Goal: Contribute content: Add original content to the website for others to see

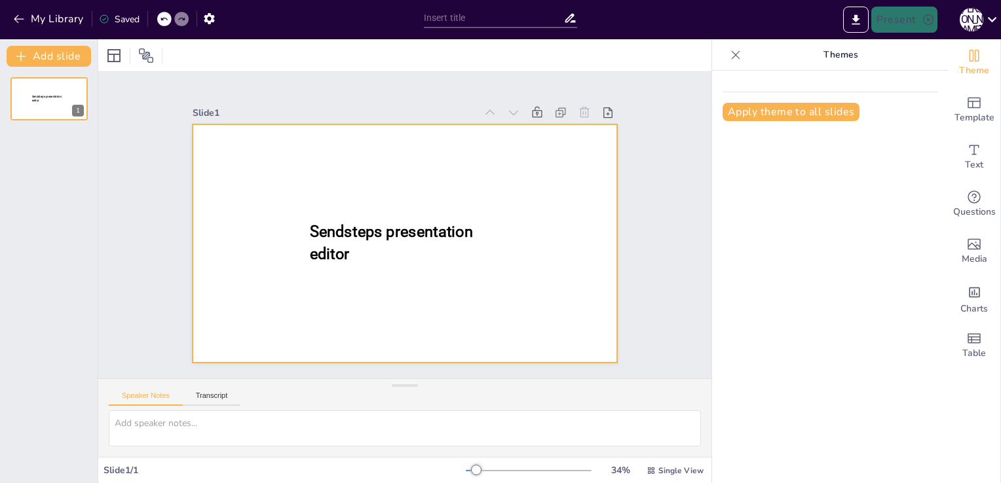
type input "New Sendsteps"
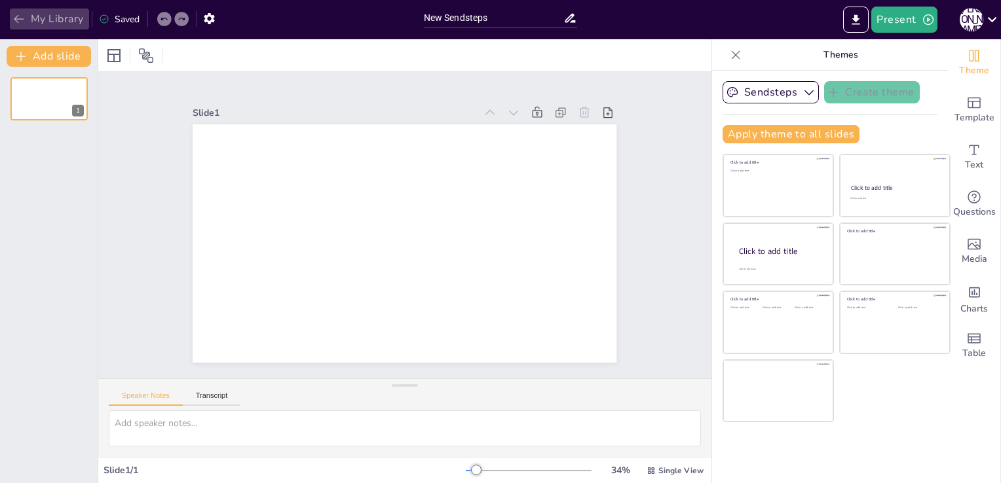
click at [19, 17] on icon "button" at bounding box center [18, 18] width 13 height 13
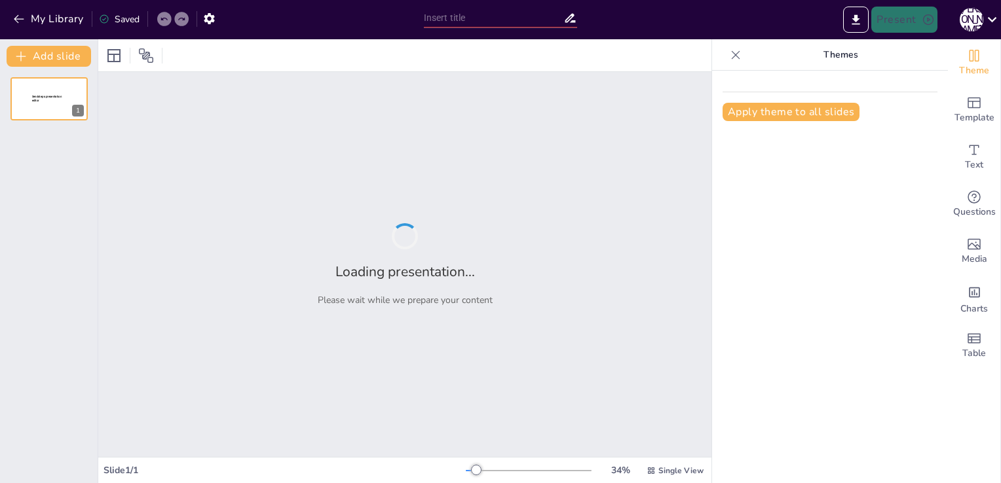
type input "Strategic Recommendations for IT Budget Optimization and Control"
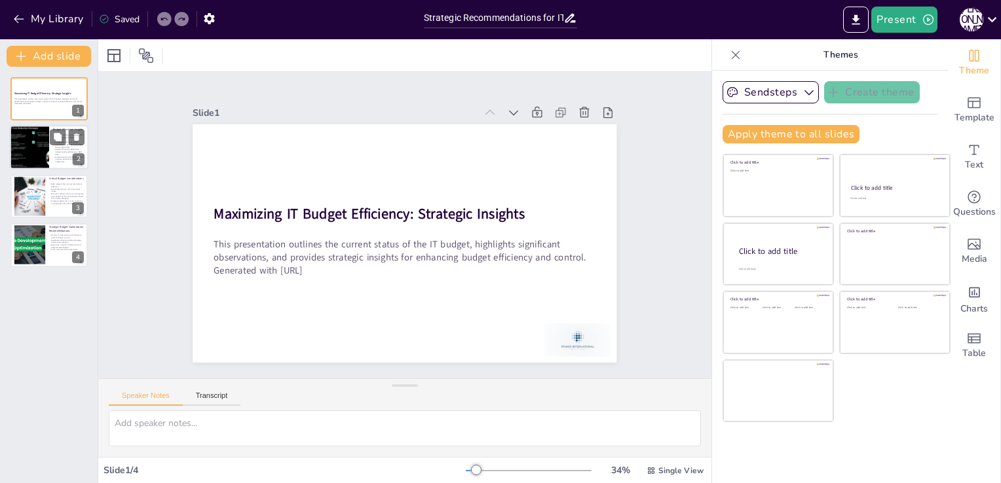
click at [37, 140] on div at bounding box center [29, 148] width 79 height 45
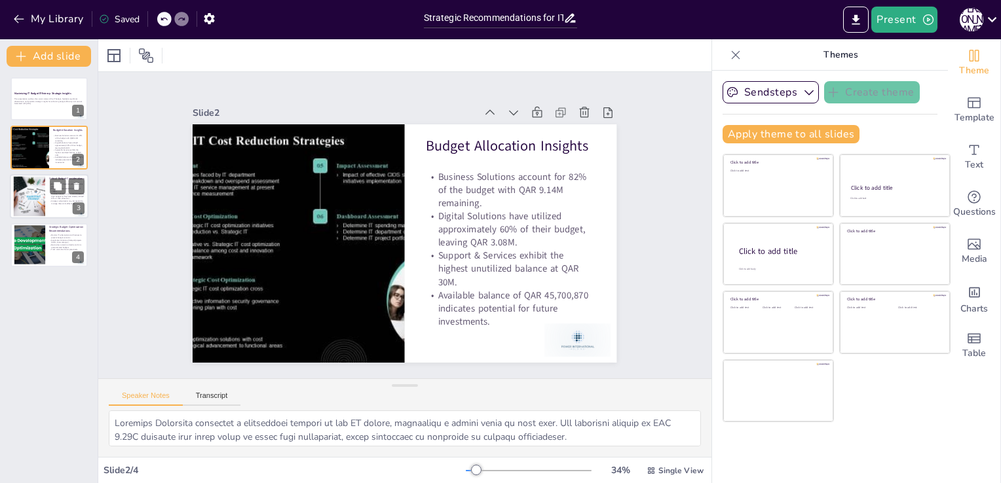
click at [33, 185] on div at bounding box center [30, 196] width 62 height 40
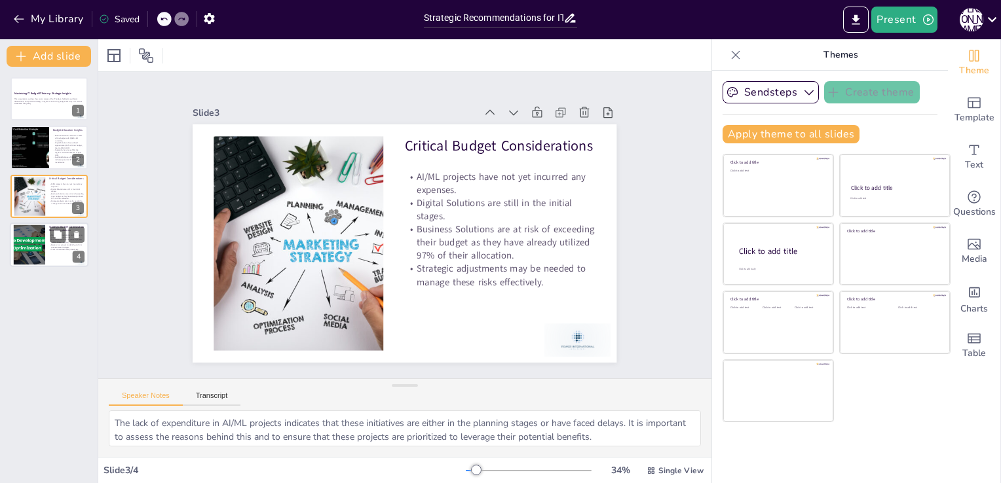
click at [24, 240] on div at bounding box center [29, 245] width 76 height 40
type textarea "Continuous monitoring of IT subscriptions and licenses is crucial to avoid unex…"
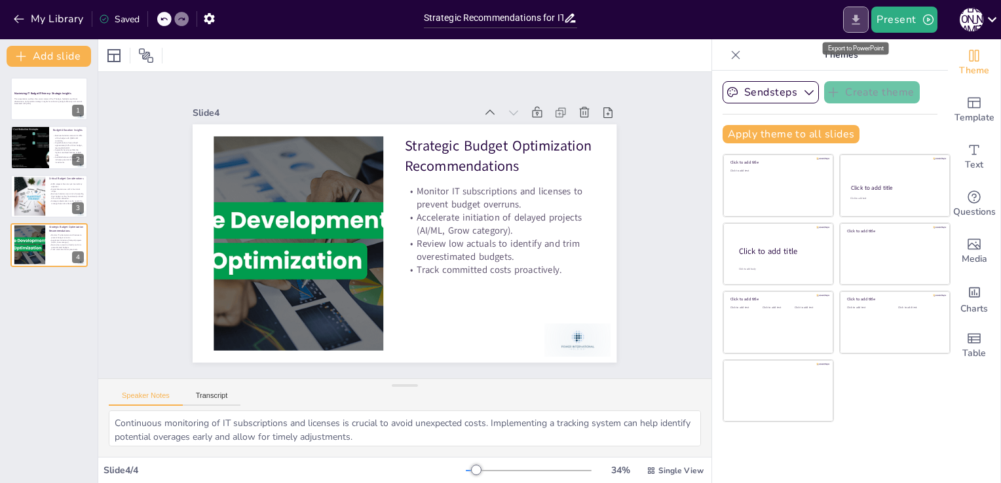
click at [849, 7] on button "Export to PowerPoint" at bounding box center [856, 20] width 26 height 26
click at [17, 13] on icon "button" at bounding box center [18, 18] width 13 height 13
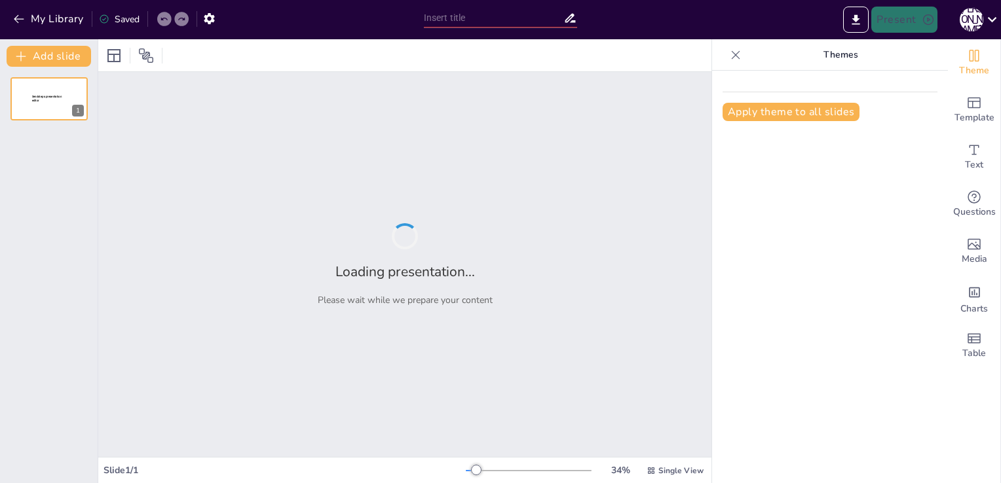
type input "Strategic Recommendations for IT Budget Optimization and Control"
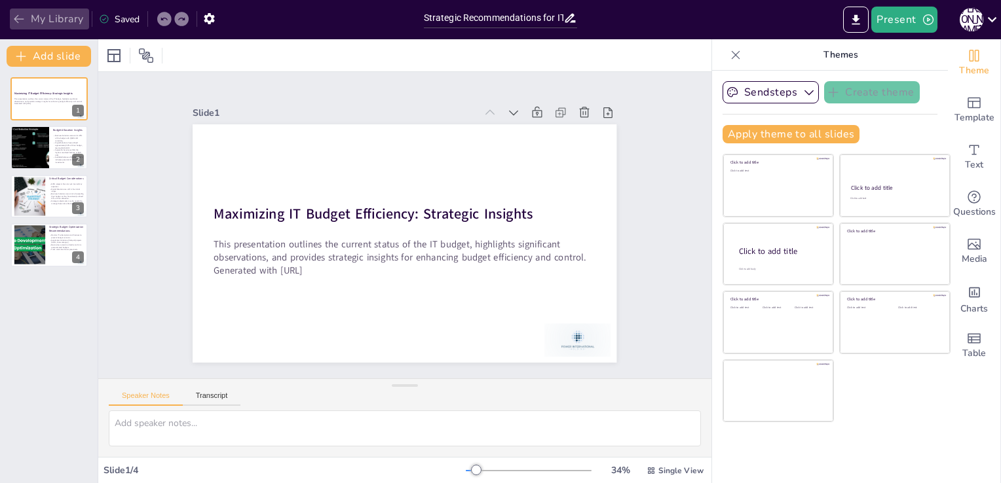
click at [29, 26] on button "My Library" at bounding box center [49, 19] width 79 height 21
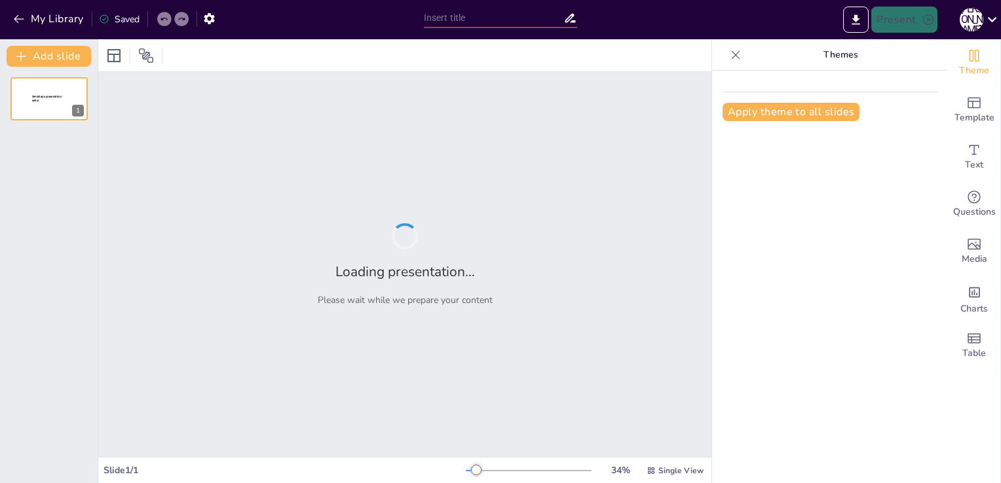
type input "Strategic Budget Management: IT Department Overview and Recommendations"
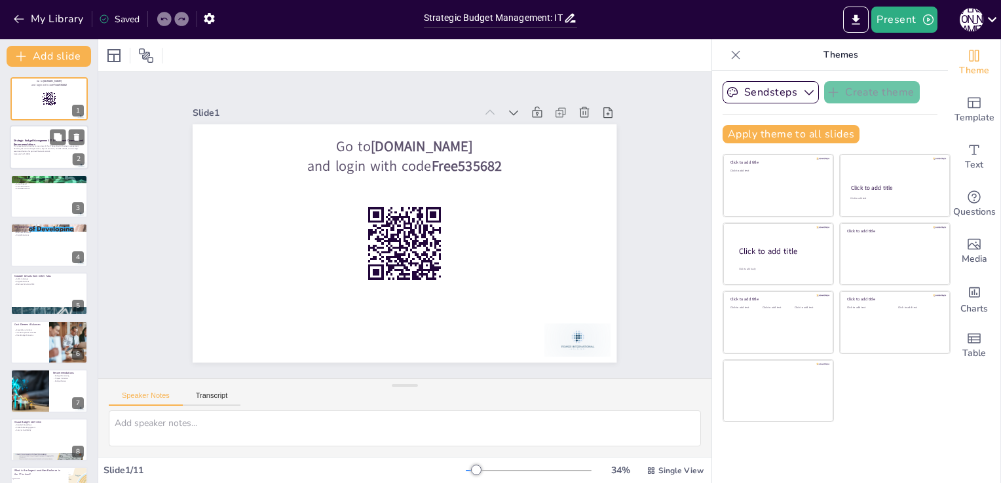
click at [29, 148] on p "This presentation provides an overview of the IT department's budget management…" at bounding box center [49, 148] width 71 height 7
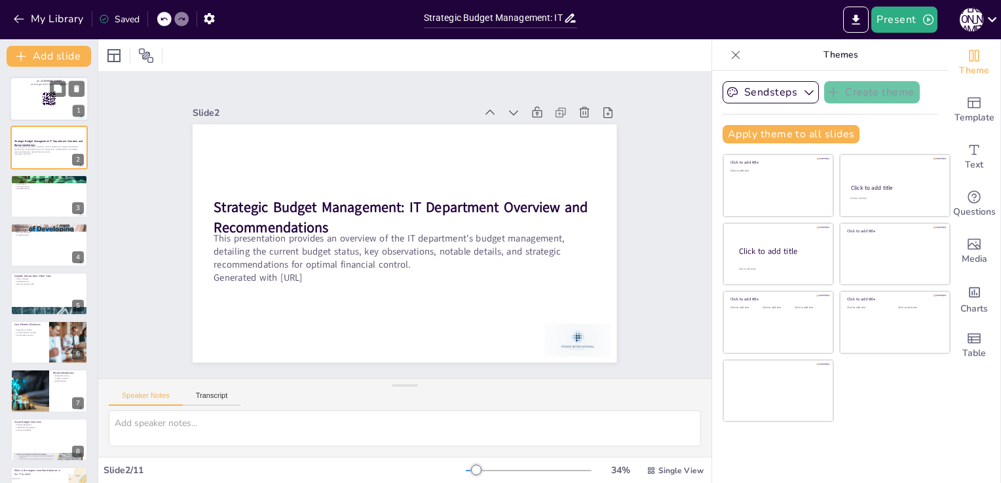
click at [24, 111] on div at bounding box center [49, 99] width 79 height 45
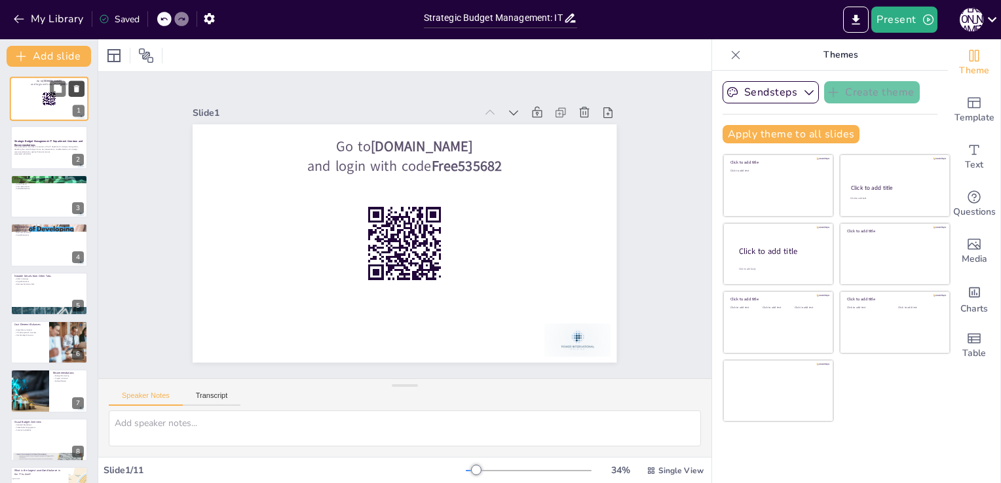
checkbox input "true"
click at [76, 95] on button at bounding box center [77, 89] width 16 height 16
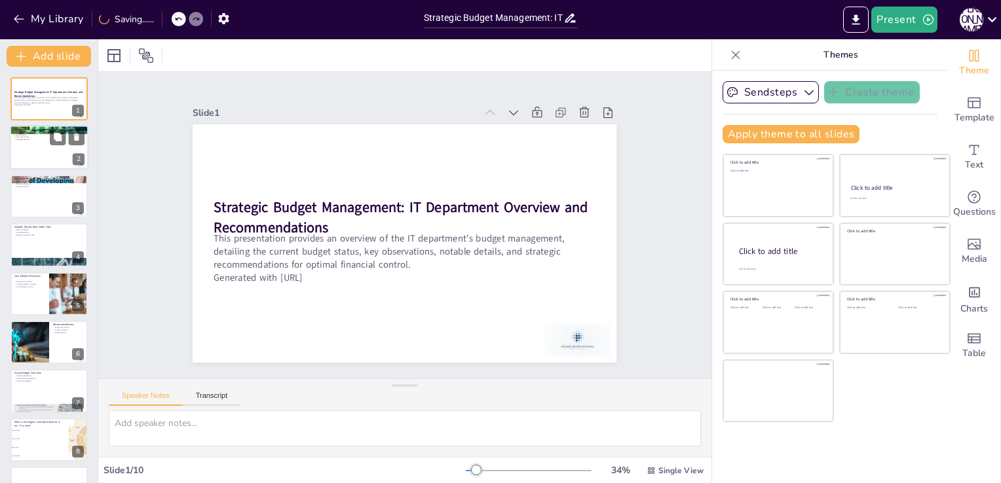
checkbox input "true"
click at [39, 151] on div at bounding box center [49, 148] width 79 height 45
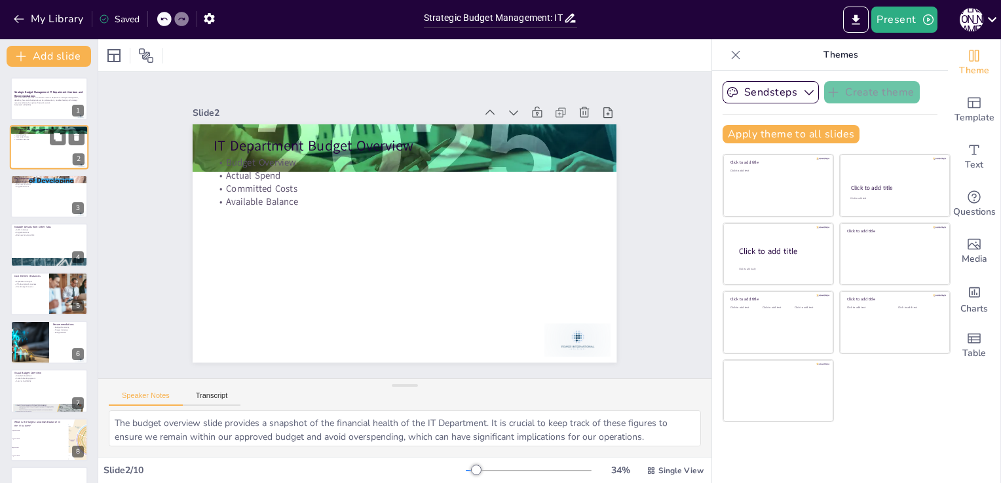
type textarea "The budget overview slide provides a snapshot of the financial health of the IT…"
checkbox input "true"
click at [35, 102] on p "This presentation provides an overview of the IT department's budget management…" at bounding box center [49, 100] width 71 height 7
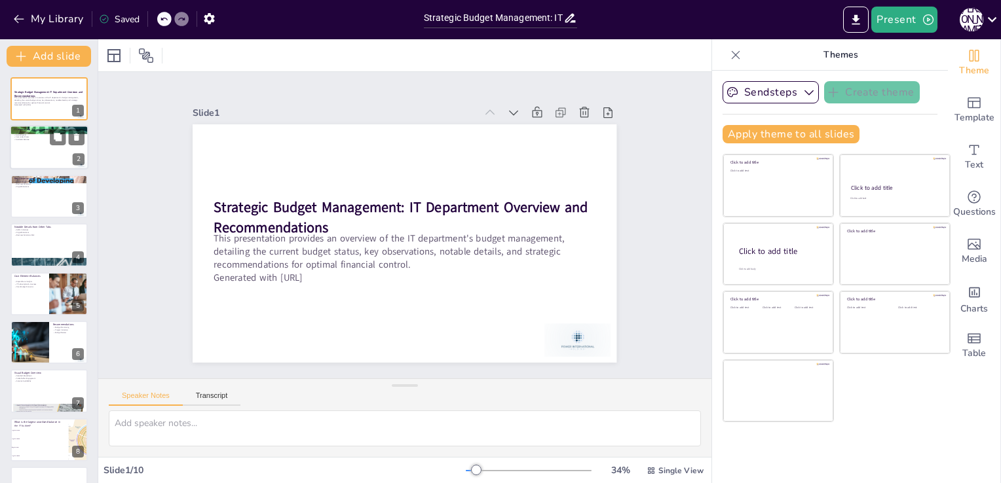
checkbox input "true"
click at [28, 139] on p "Available Balance" at bounding box center [49, 140] width 71 height 3
type textarea "The budget overview slide provides a snapshot of the financial health of the IT…"
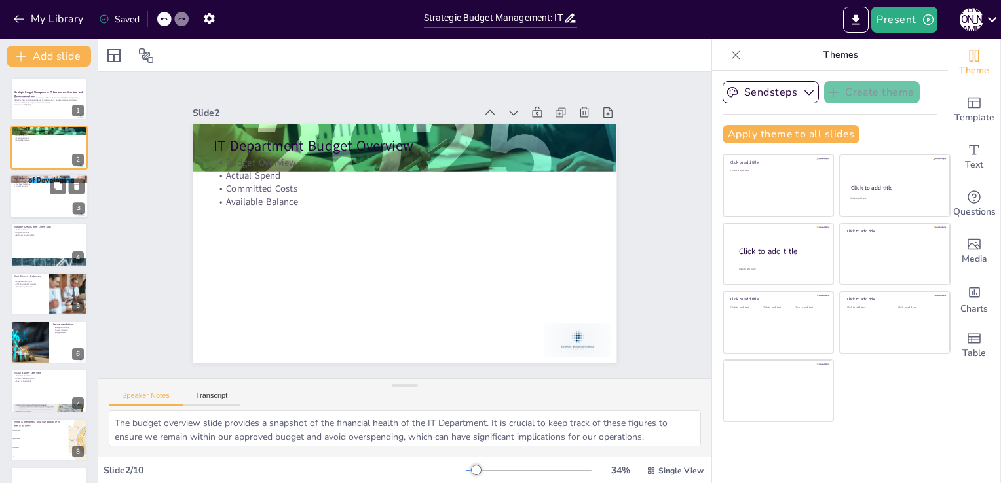
checkbox input "true"
click at [26, 202] on div at bounding box center [49, 196] width 79 height 45
type textarea "Understanding how each budget category is utilized is critical for effective fi…"
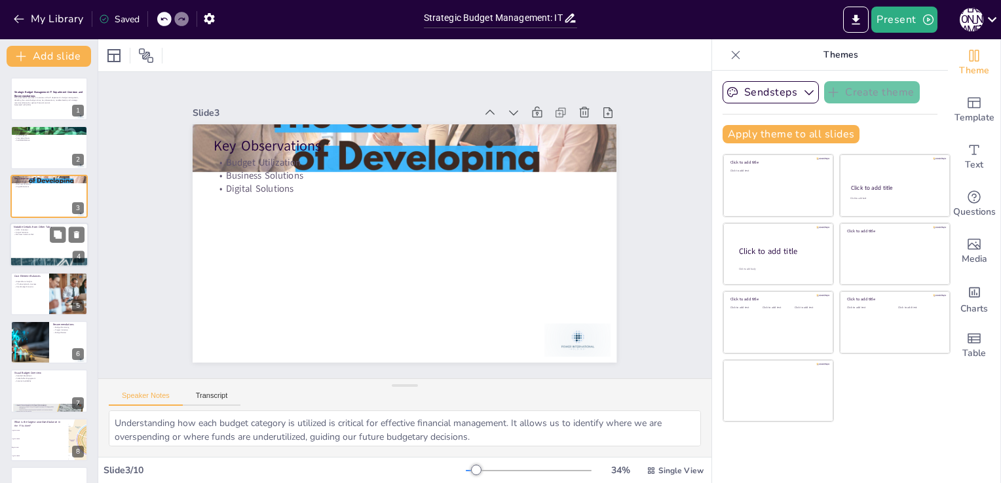
checkbox input "true"
click at [37, 239] on div at bounding box center [49, 245] width 79 height 45
type textarea "The lack of spending on AI/ML initiatives suggests that we may not be fully cap…"
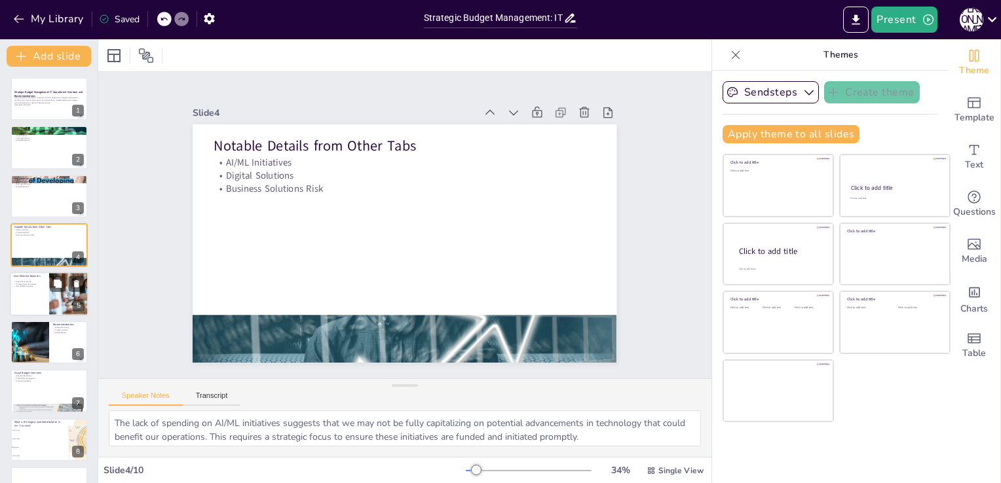
checkbox input "true"
click at [37, 282] on p "Expenditure Insights" at bounding box center [29, 281] width 31 height 3
type textarea "Gaining insights into expenditure patterns is crucial for effective budget mana…"
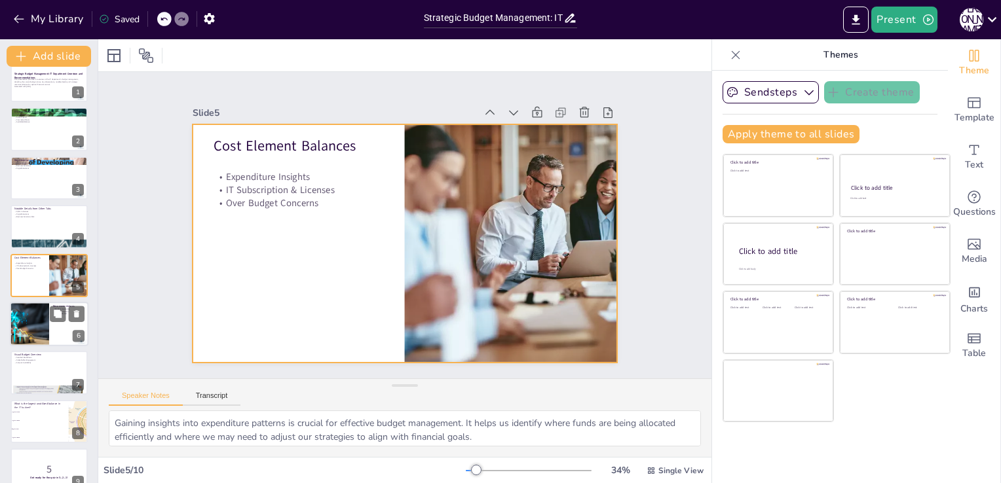
checkbox input "true"
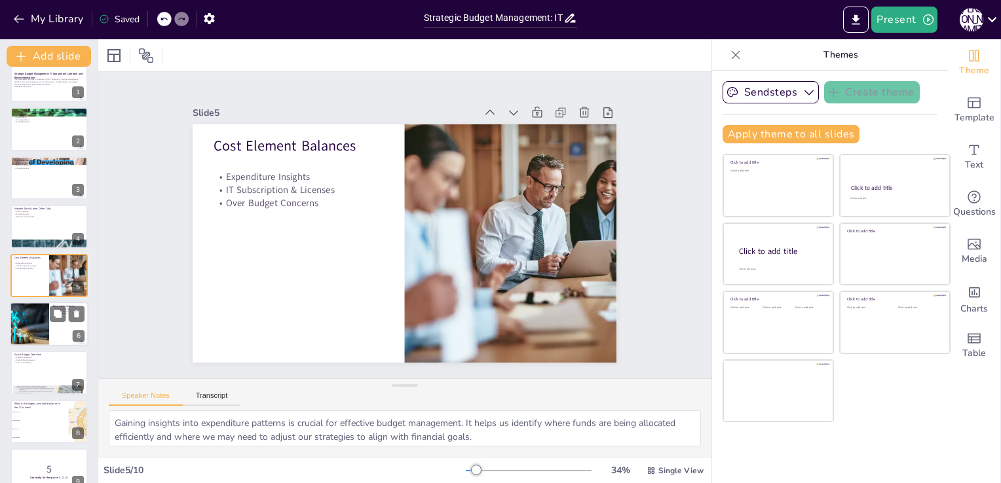
click at [36, 340] on div at bounding box center [29, 324] width 79 height 45
type textarea "Effective budget monitoring is essential for identifying potential overruns ear…"
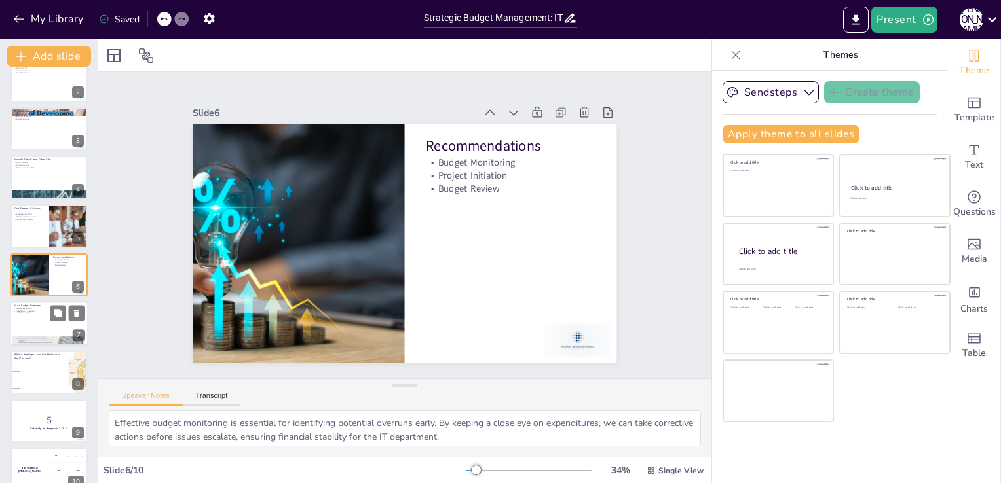
checkbox input "true"
click at [39, 317] on div at bounding box center [49, 324] width 79 height 45
type textarea "Providing a detailed breakdown of the budget is essential for transparency and …"
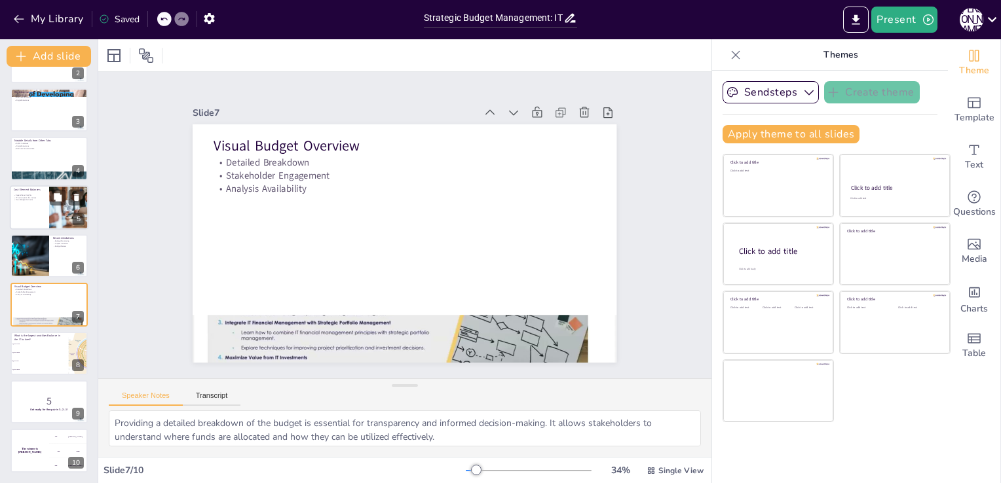
scroll to position [0, 0]
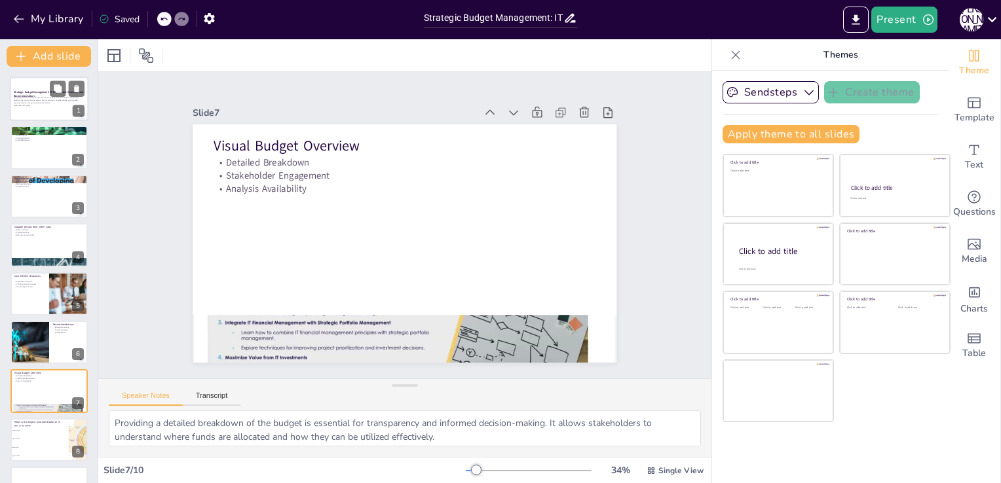
checkbox input "true"
click at [19, 95] on strong "Strategic Budget Management: IT Department Overview and Recommendations" at bounding box center [48, 93] width 69 height 7
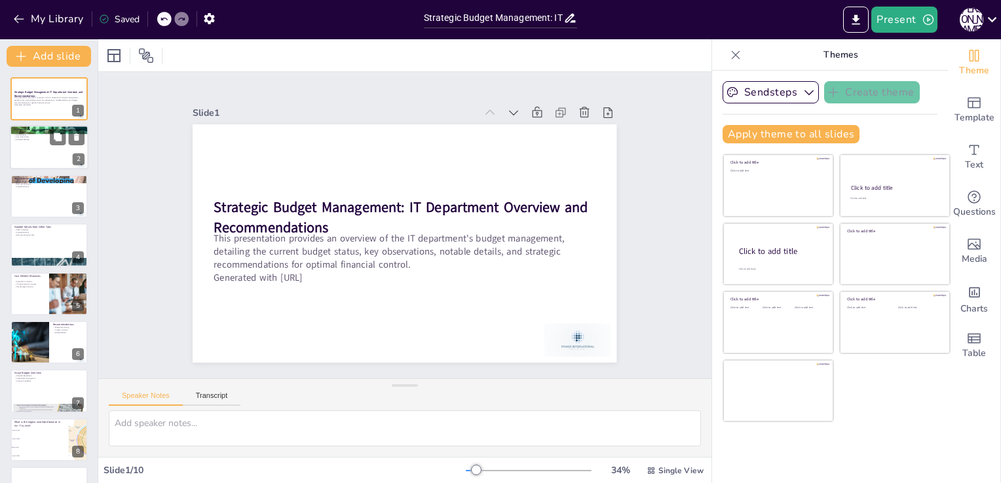
checkbox input "true"
click at [25, 139] on p "Available Balance" at bounding box center [49, 140] width 71 height 3
type textarea "The budget overview slide provides a snapshot of the financial health of the IT…"
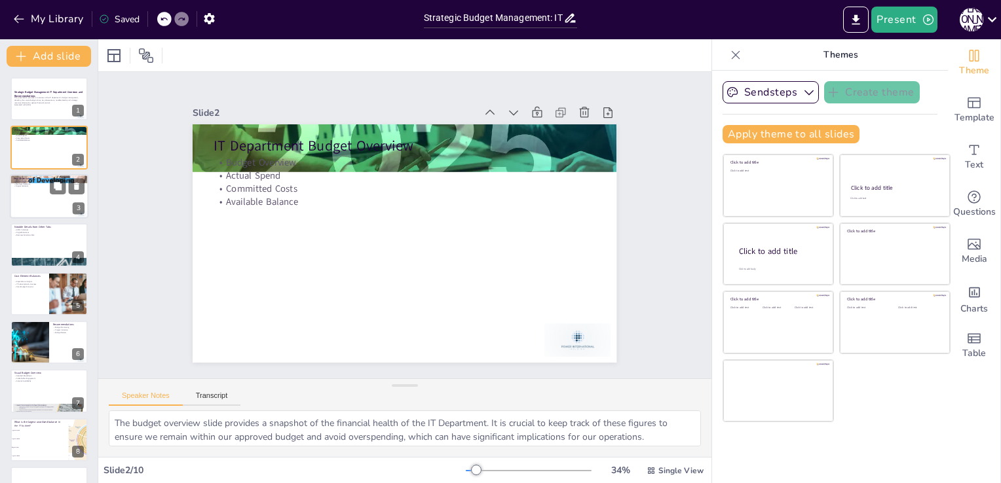
checkbox input "true"
click at [27, 187] on p "Digital Solutions" at bounding box center [49, 186] width 71 height 3
type textarea "Understanding how each budget category is utilized is critical for effective fi…"
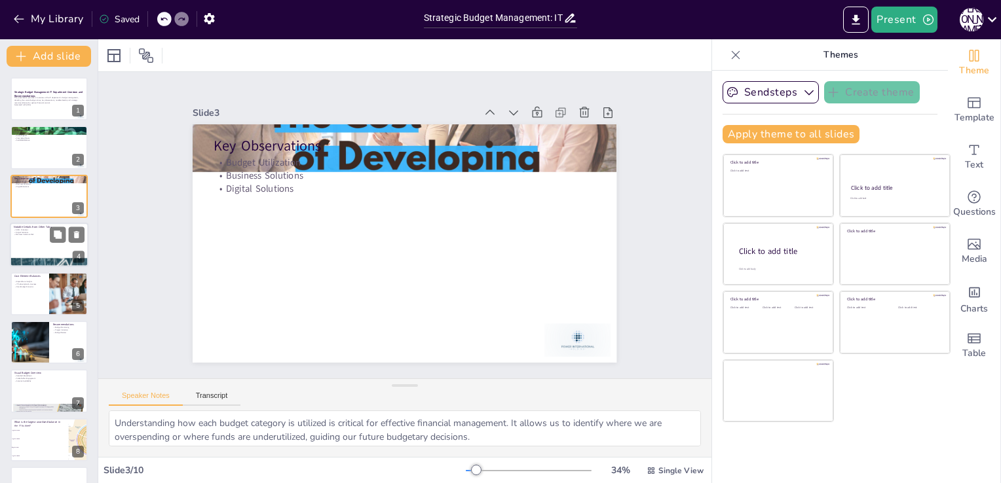
checkbox input "true"
click at [24, 241] on div at bounding box center [49, 245] width 79 height 45
type textarea "The lack of spending on AI/ML initiatives suggests that we may not be fully cap…"
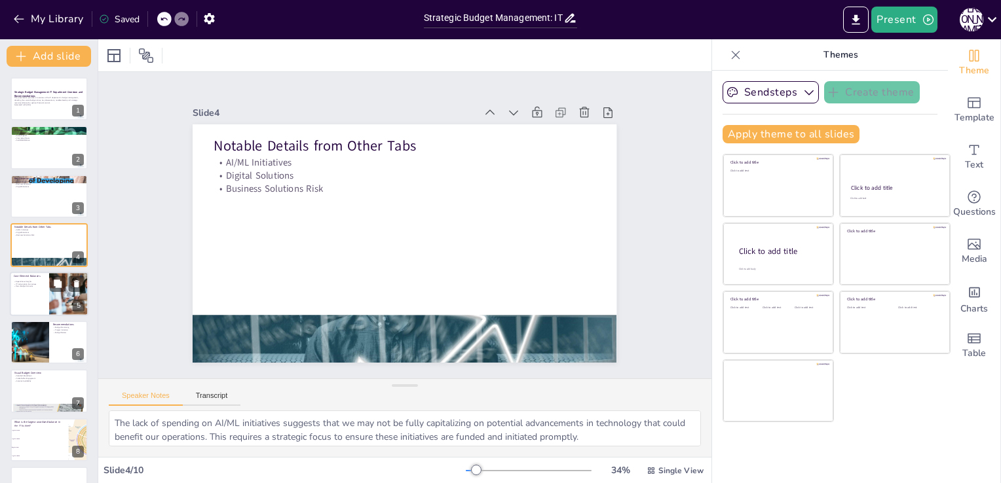
checkbox input "true"
click at [29, 303] on div at bounding box center [49, 294] width 79 height 45
type textarea "Gaining insights into expenditure patterns is crucial for effective budget mana…"
checkbox input "true"
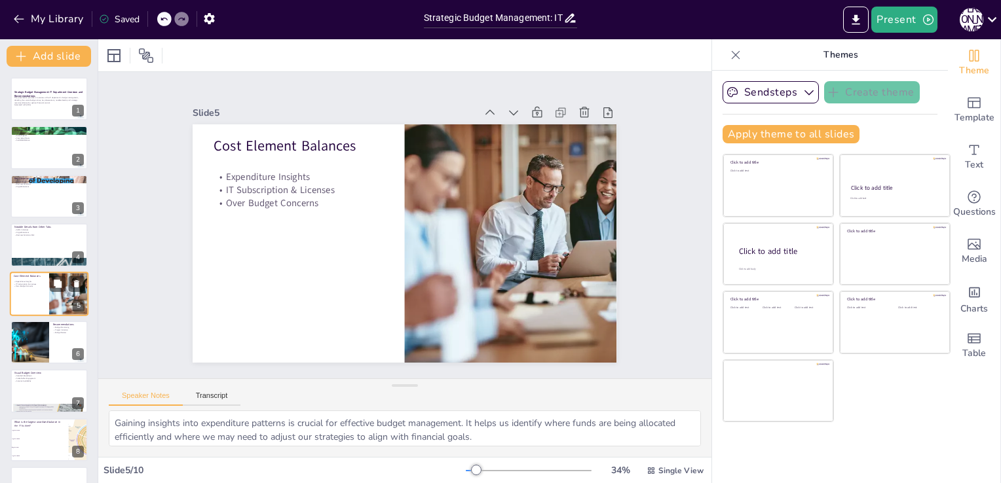
scroll to position [18, 0]
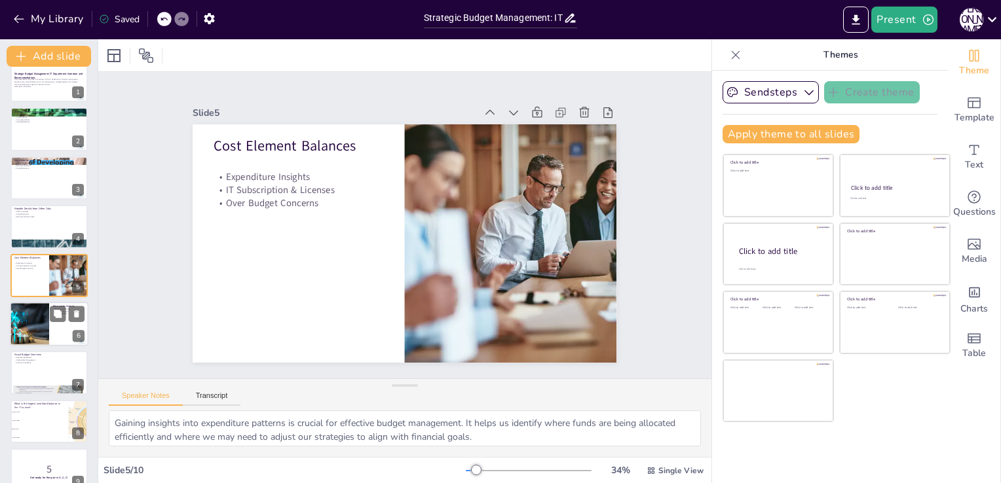
click at [29, 323] on div at bounding box center [29, 324] width 79 height 45
type textarea "Effective budget monitoring is essential for identifying potential overruns ear…"
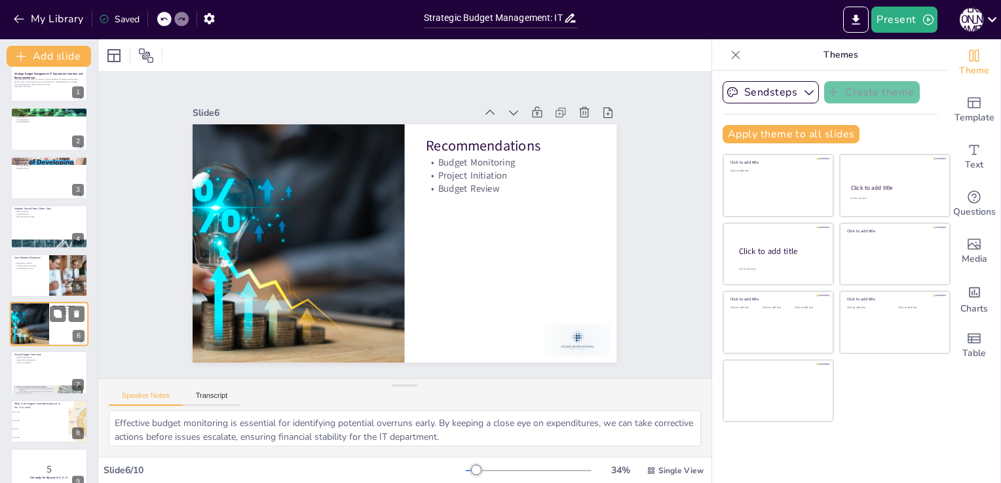
scroll to position [67, 0]
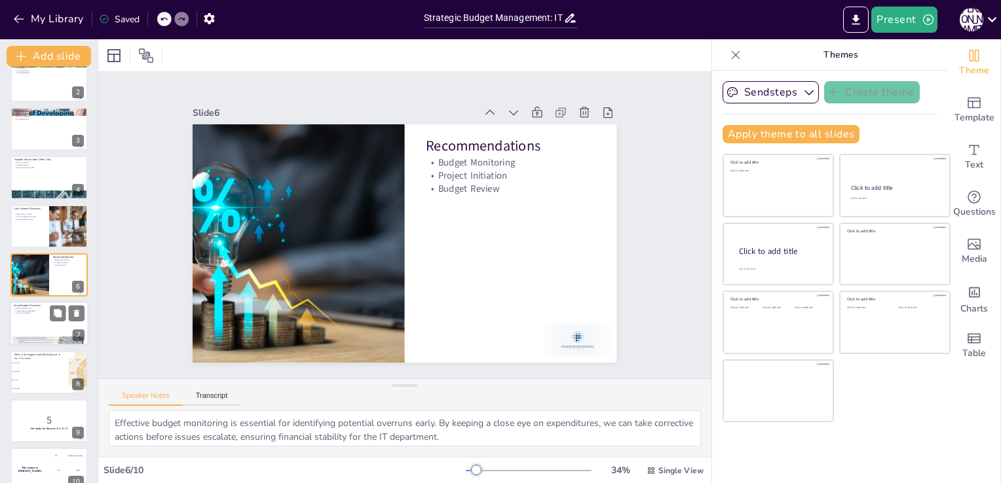
checkbox input "true"
click at [20, 321] on div at bounding box center [49, 324] width 79 height 45
type textarea "Providing a detailed breakdown of the budget is essential for transparency and …"
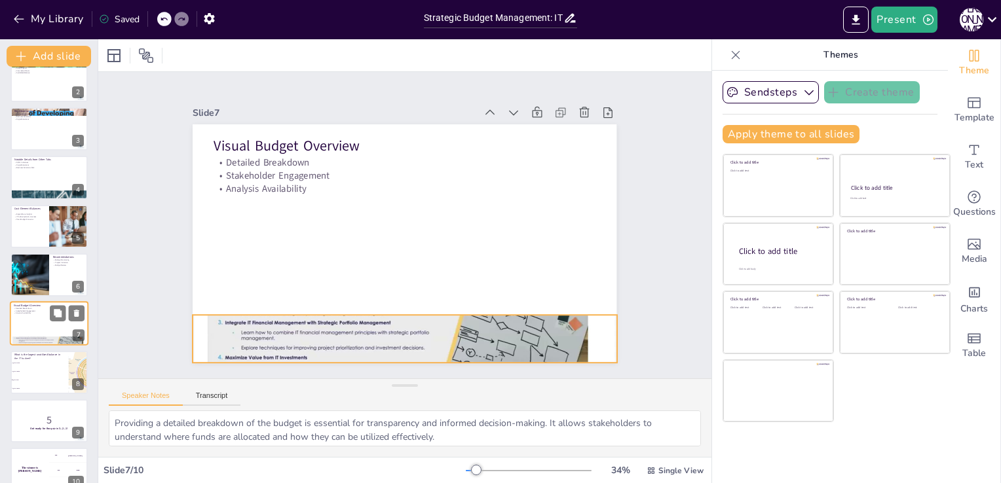
scroll to position [86, 0]
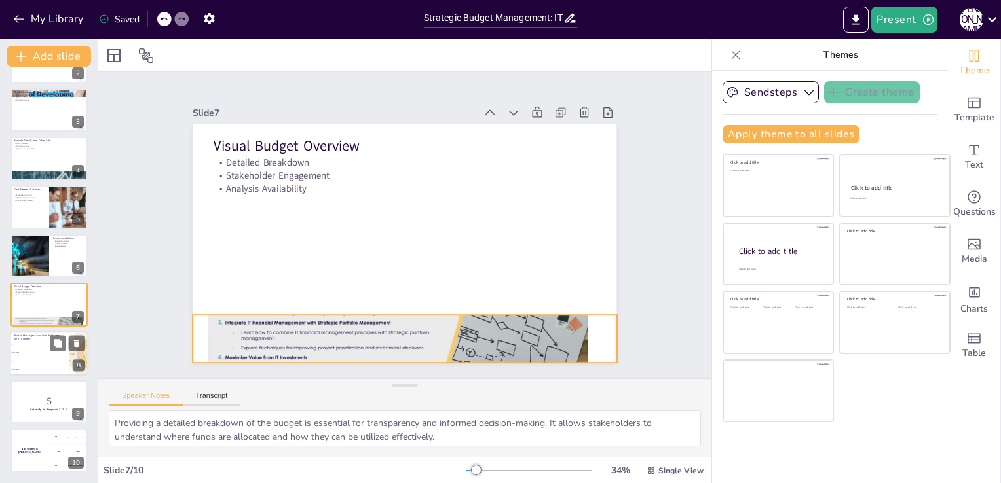
checkbox input "true"
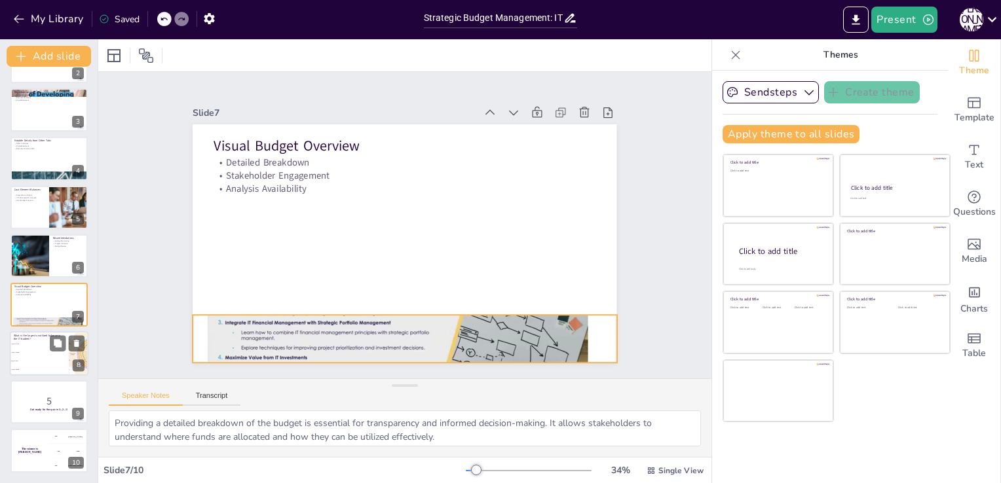
checkbox input "true"
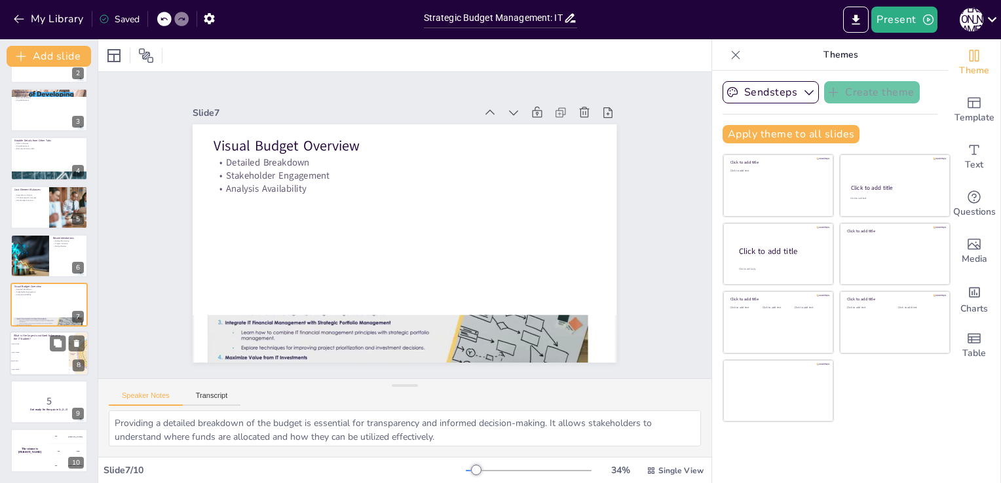
click at [18, 352] on span "QAR 3.08M" at bounding box center [40, 353] width 56 height 2
type textarea "The correct answer is QAR 30M, which refers to the largest unutilized balance i…"
checkbox input "true"
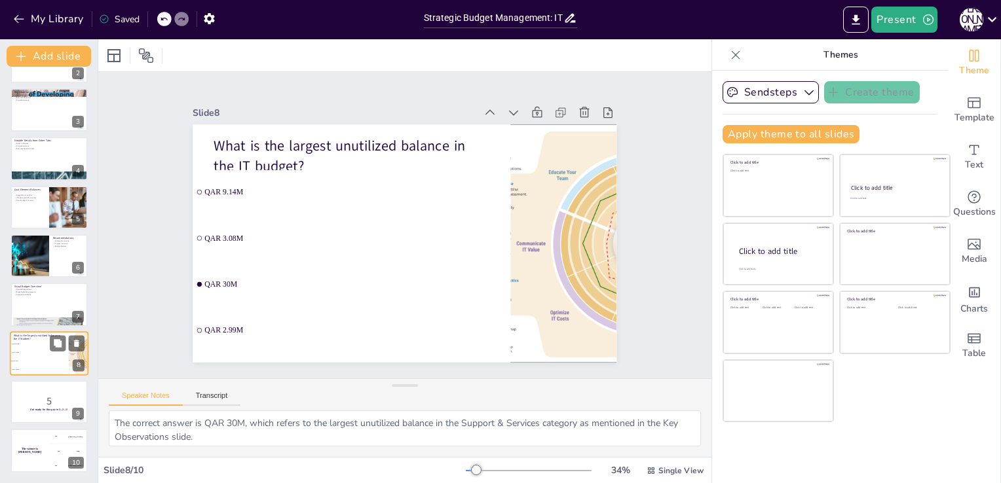
checkbox input "true"
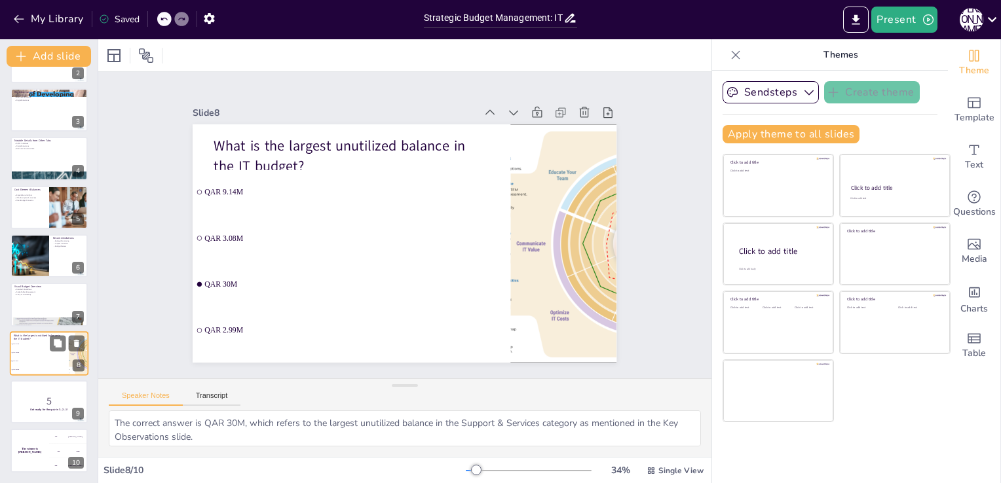
checkbox input "true"
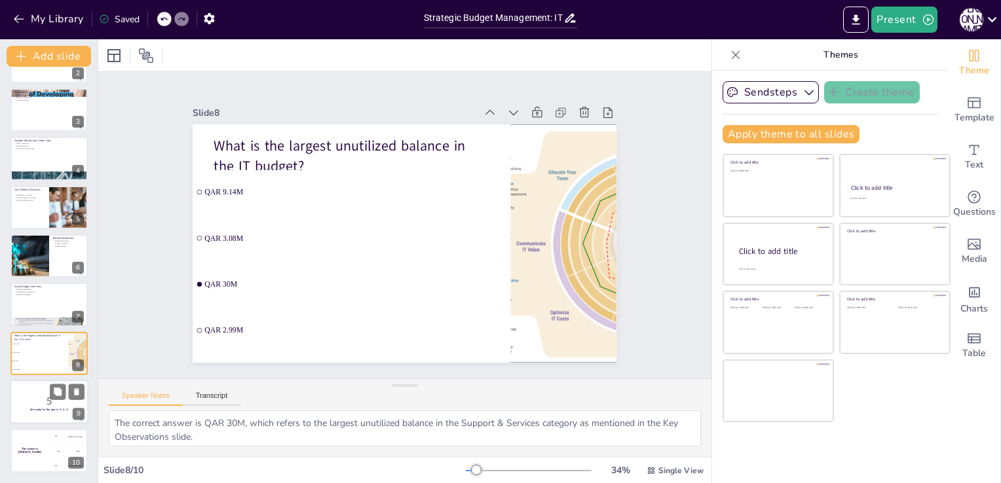
click at [24, 392] on div at bounding box center [49, 402] width 79 height 45
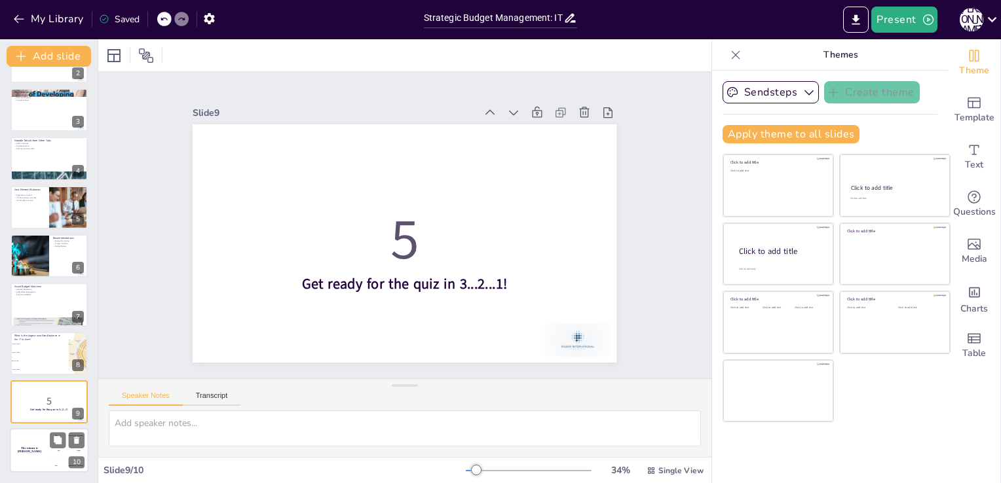
click at [33, 435] on div "The winner is Niels 🏆" at bounding box center [29, 451] width 39 height 45
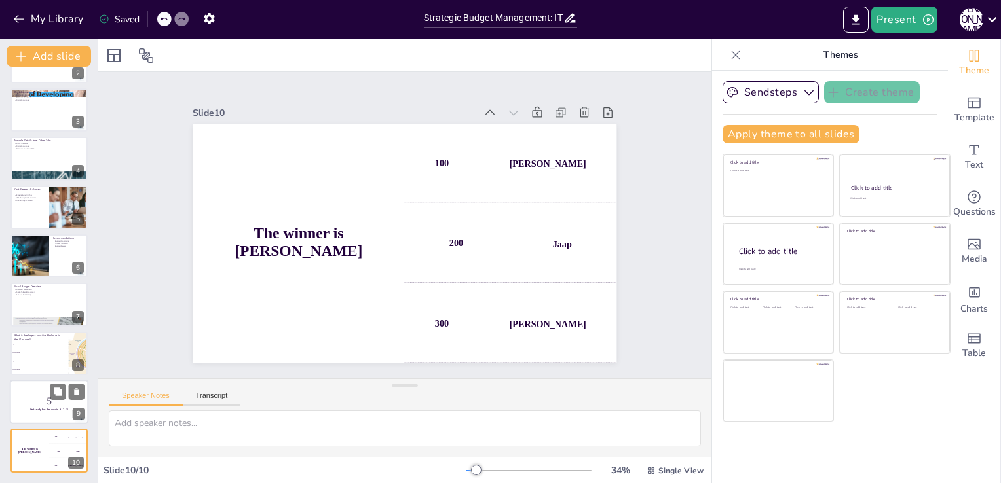
click at [41, 392] on div at bounding box center [49, 402] width 79 height 45
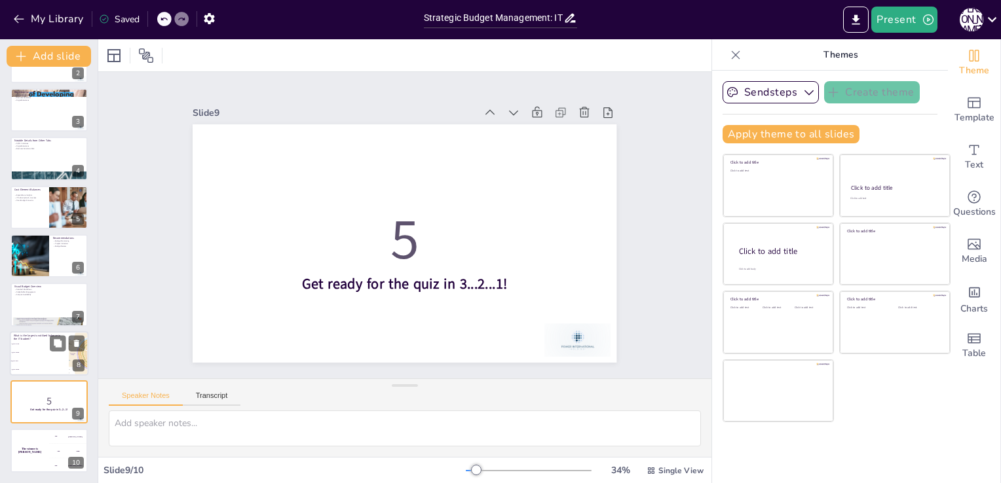
checkbox input "true"
click at [21, 337] on p "What is the largest unutilized balance in the IT budget?" at bounding box center [39, 336] width 51 height 7
type textarea "The correct answer is QAR 30M, which refers to the largest unutilized balance i…"
checkbox input "true"
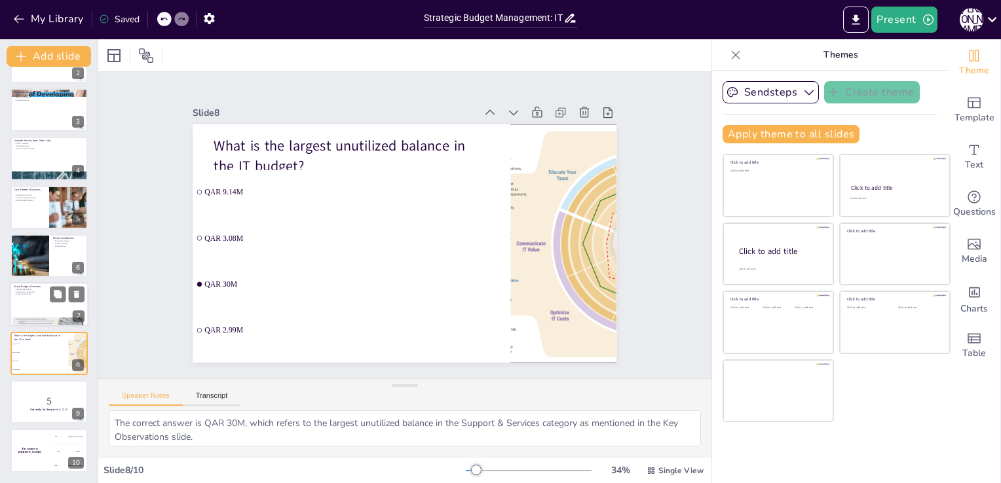
checkbox input "true"
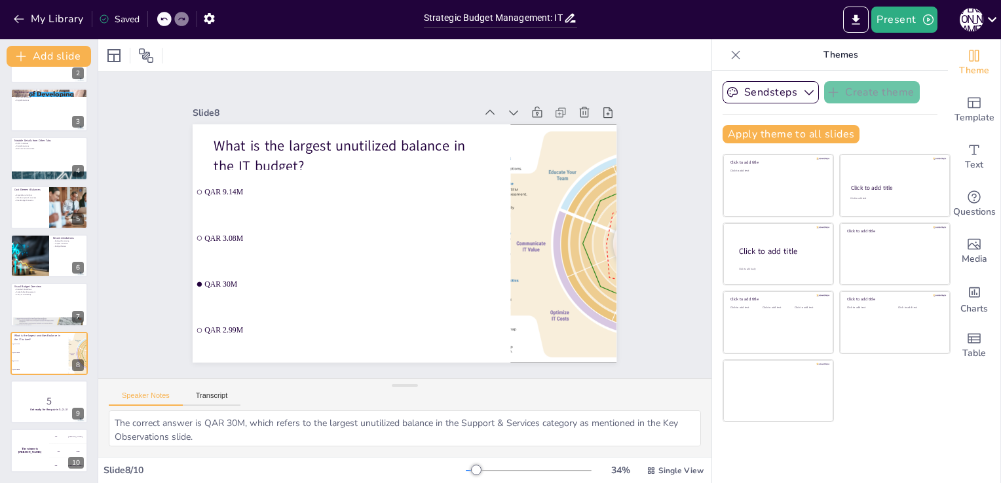
checkbox input "true"
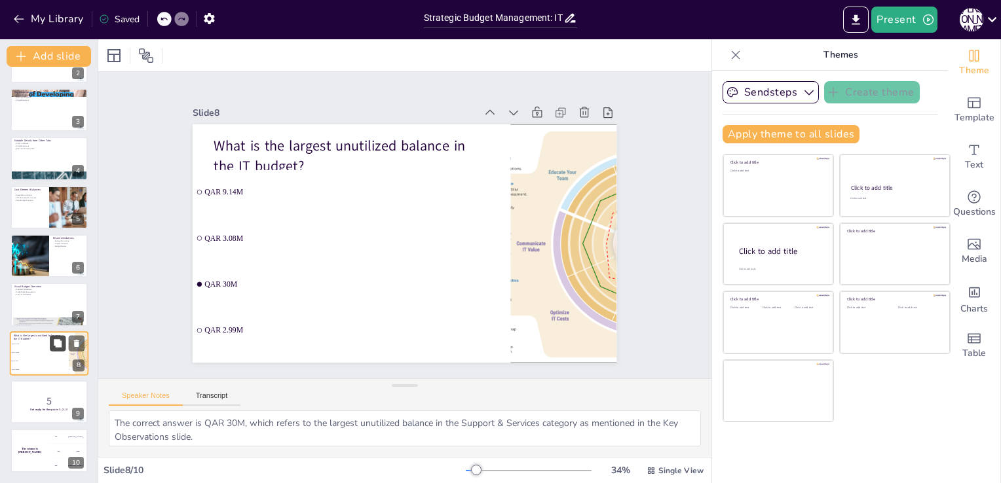
checkbox input "true"
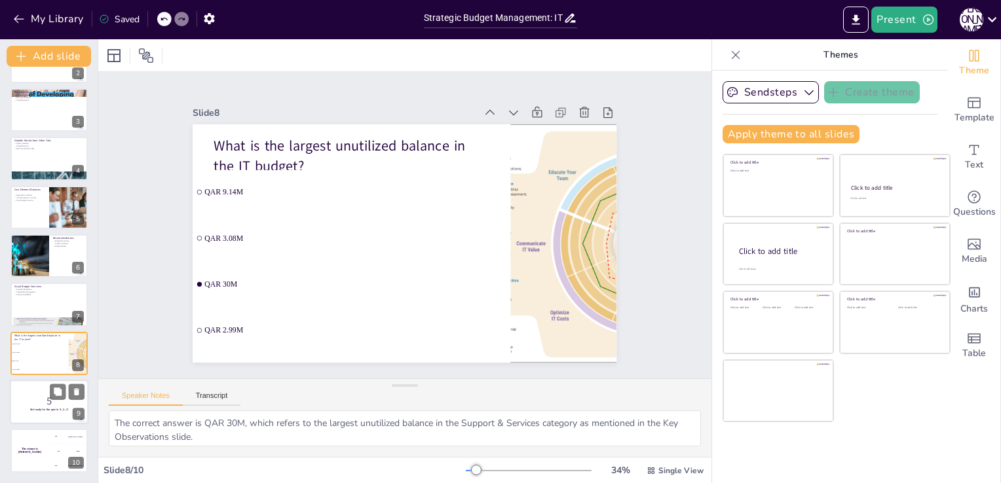
checkbox input "true"
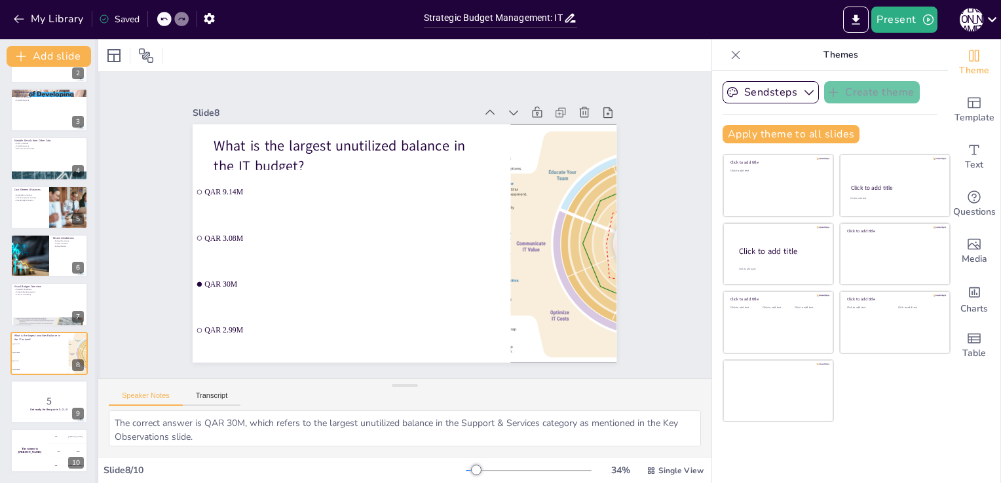
checkbox input "true"
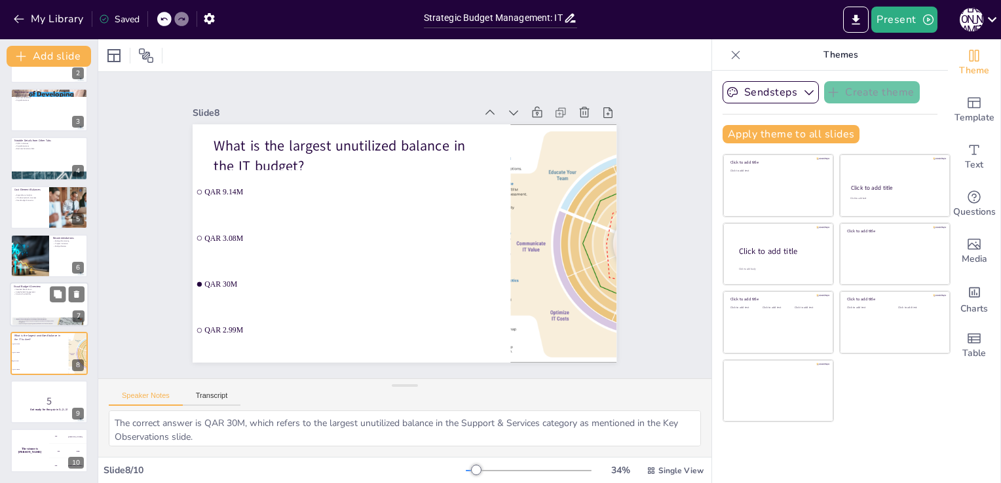
checkbox input "true"
click at [10, 308] on div at bounding box center [49, 305] width 79 height 45
type textarea "Providing a detailed breakdown of the budget is essential for transparency and …"
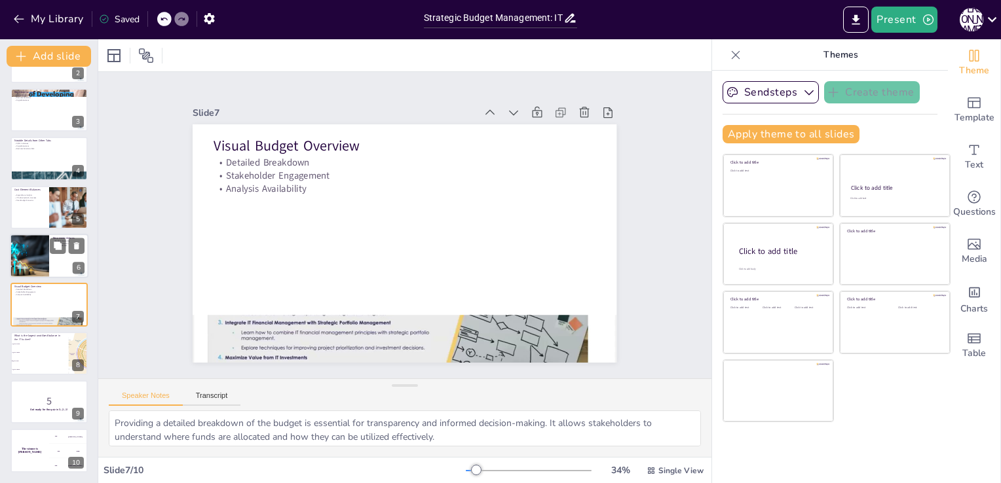
scroll to position [0, 0]
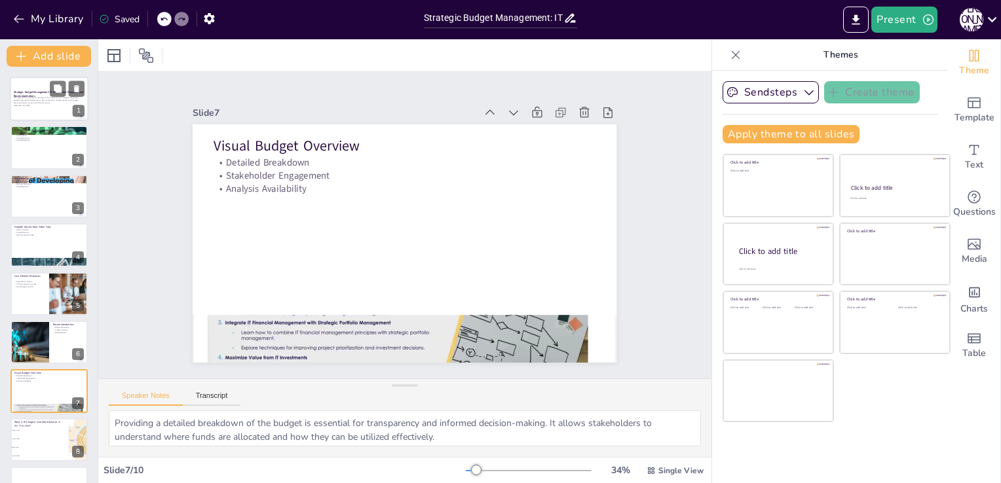
checkbox input "true"
click at [29, 94] on strong "Strategic Budget Management: IT Department Overview and Recommendations" at bounding box center [48, 93] width 69 height 7
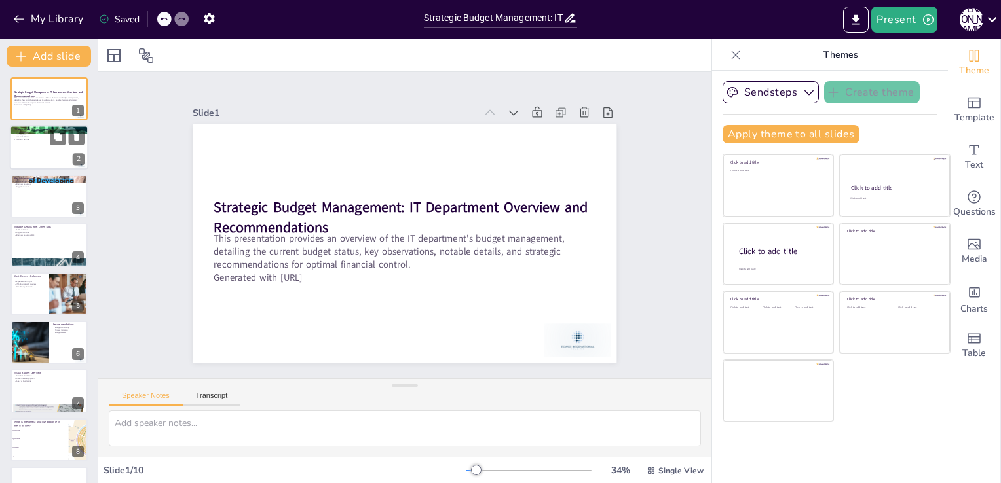
checkbox input "true"
click at [16, 148] on div at bounding box center [49, 148] width 79 height 45
type textarea "The budget overview slide provides a snapshot of the financial health of the IT…"
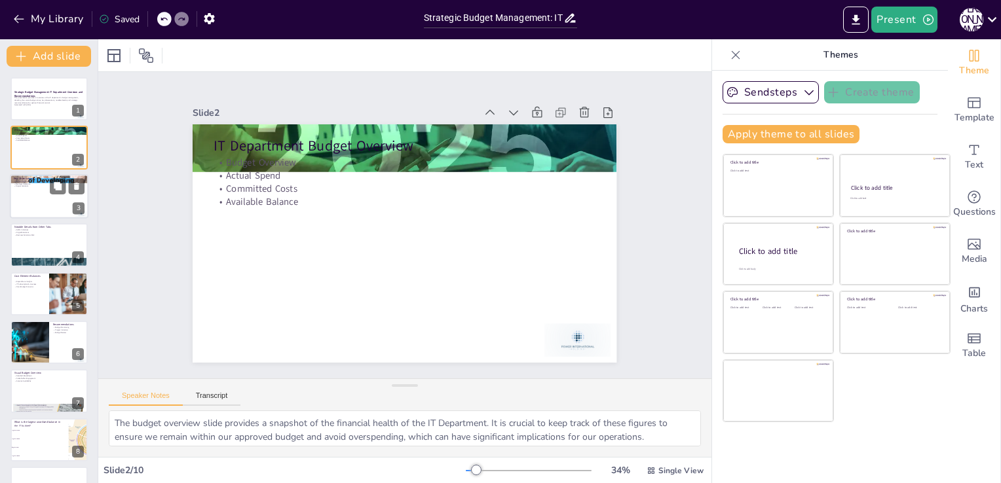
checkbox input "true"
click at [31, 197] on div at bounding box center [49, 196] width 79 height 45
type textarea "Understanding how each budget category is utilized is critical for effective fi…"
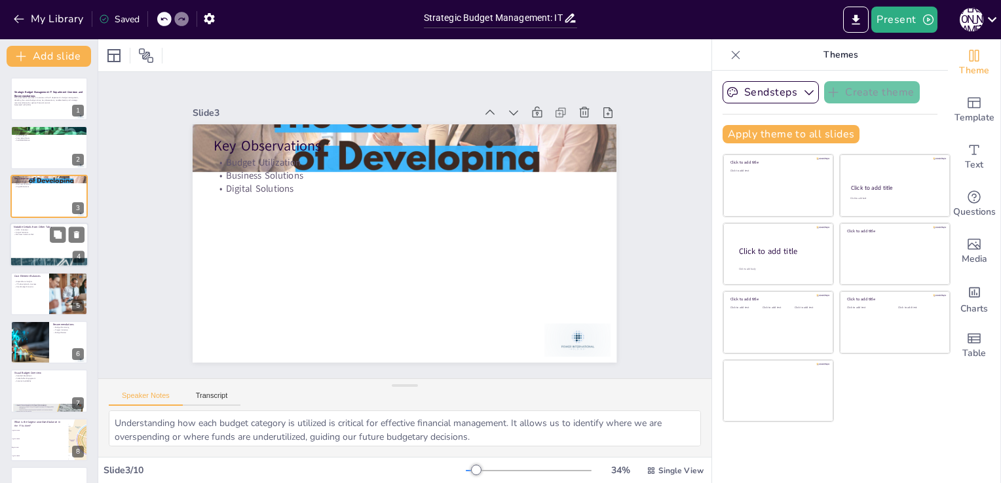
checkbox input "true"
click at [27, 225] on p "Notable Details from Other Tabs" at bounding box center [49, 227] width 71 height 4
type textarea "The lack of spending on AI/ML initiatives suggests that we may not be fully cap…"
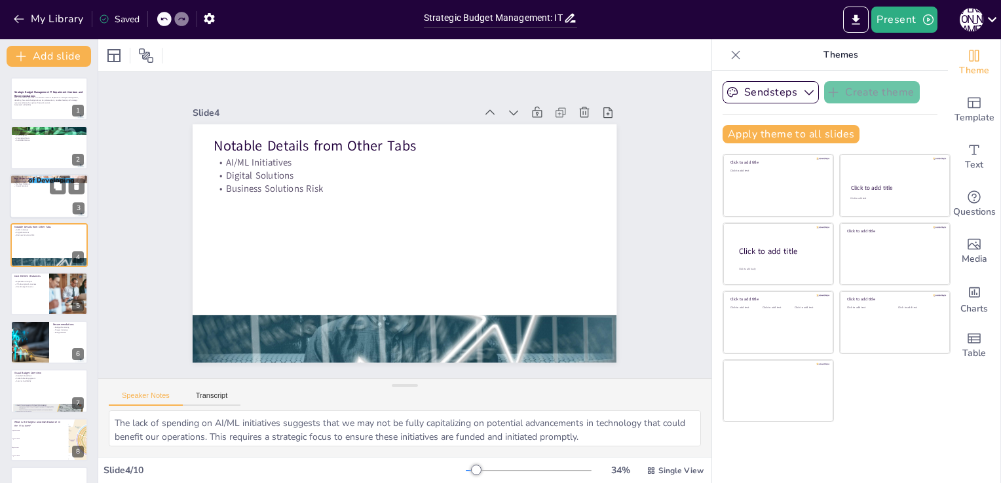
checkbox input "true"
click at [26, 187] on div at bounding box center [49, 196] width 79 height 45
type textarea "Understanding how each budget category is utilized is critical for effective fi…"
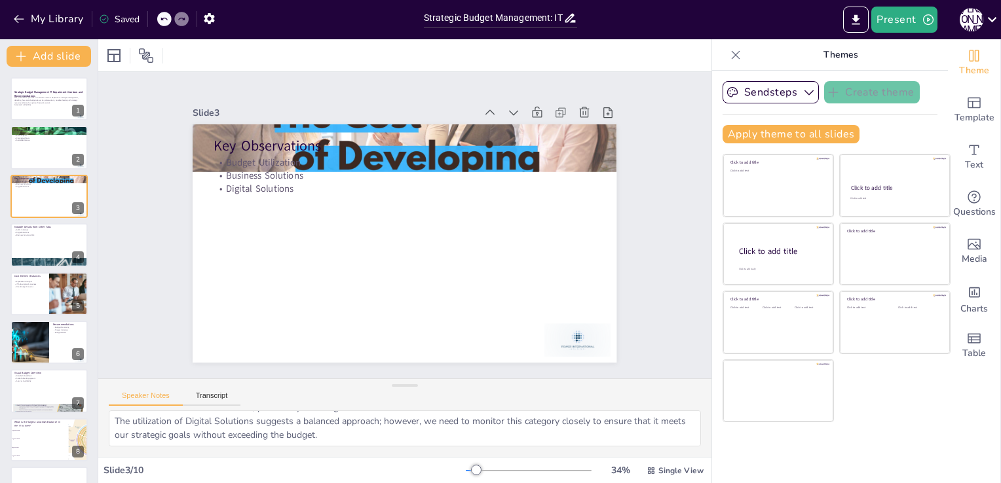
scroll to position [58, 0]
click at [208, 399] on button "Transcript" at bounding box center [212, 399] width 58 height 14
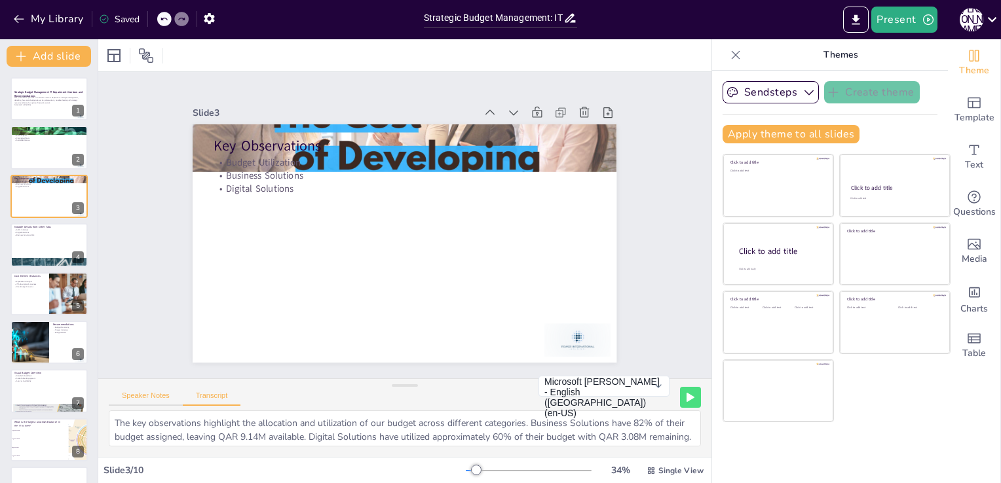
click at [153, 398] on button "Speaker Notes" at bounding box center [146, 399] width 74 height 14
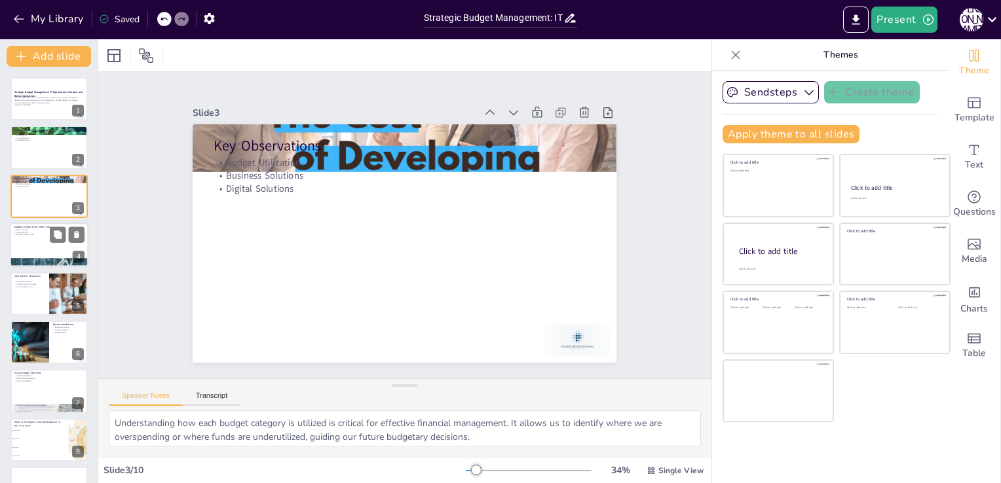
click at [39, 242] on div at bounding box center [49, 245] width 79 height 45
checkbox input "true"
type textarea "The lack of spending on AI/ML initiatives suggests that we may not be fully cap…"
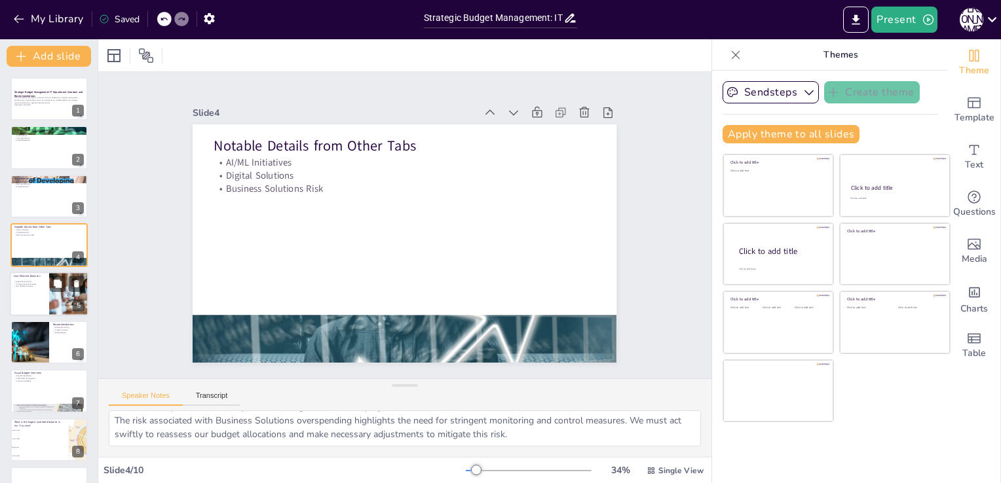
click at [27, 284] on p "IT Subscription & Licenses" at bounding box center [29, 284] width 31 height 3
checkbox input "true"
type textarea "Gaining insights into expenditure patterns is crucial for effective budget mana…"
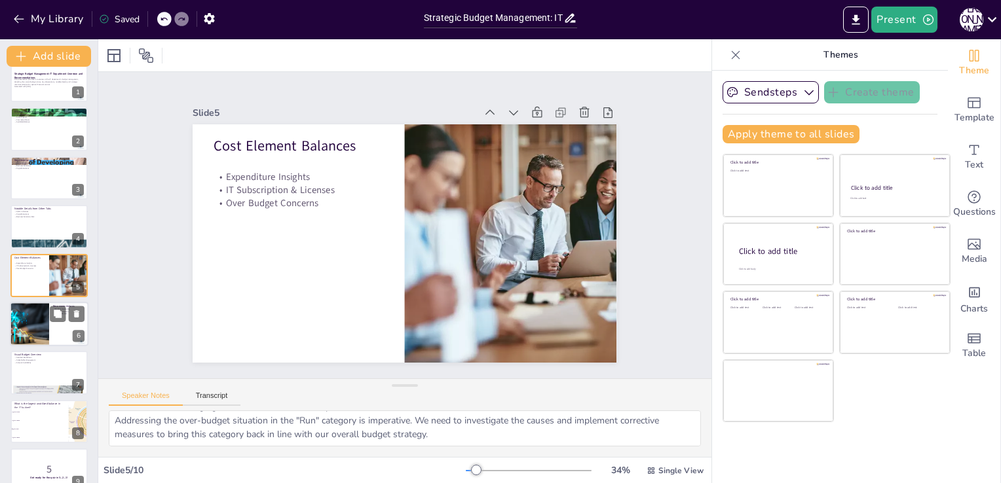
click at [21, 324] on div at bounding box center [29, 324] width 79 height 45
checkbox input "true"
type textarea "Effective budget monitoring is essential for identifying potential overruns ear…"
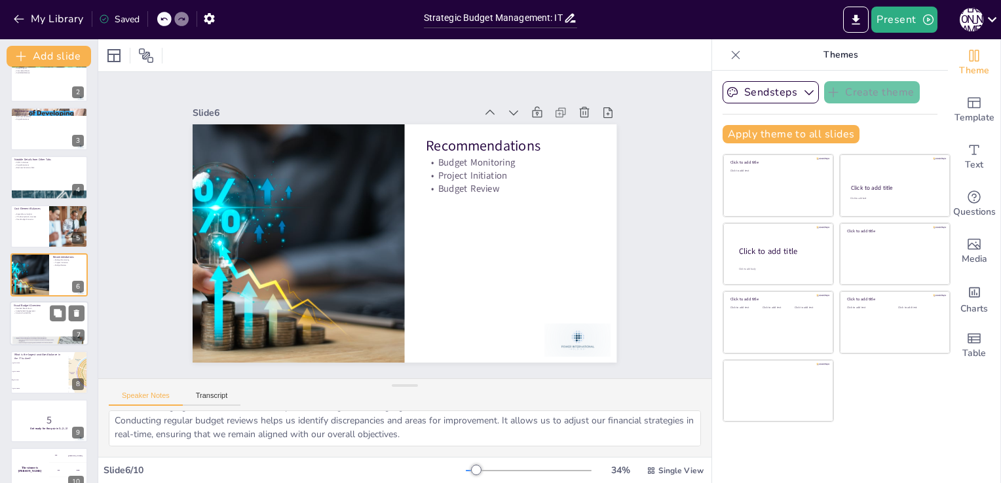
click at [19, 326] on div at bounding box center [49, 324] width 79 height 45
checkbox input "true"
type textarea "Providing a detailed breakdown of the budget is essential for transparency and …"
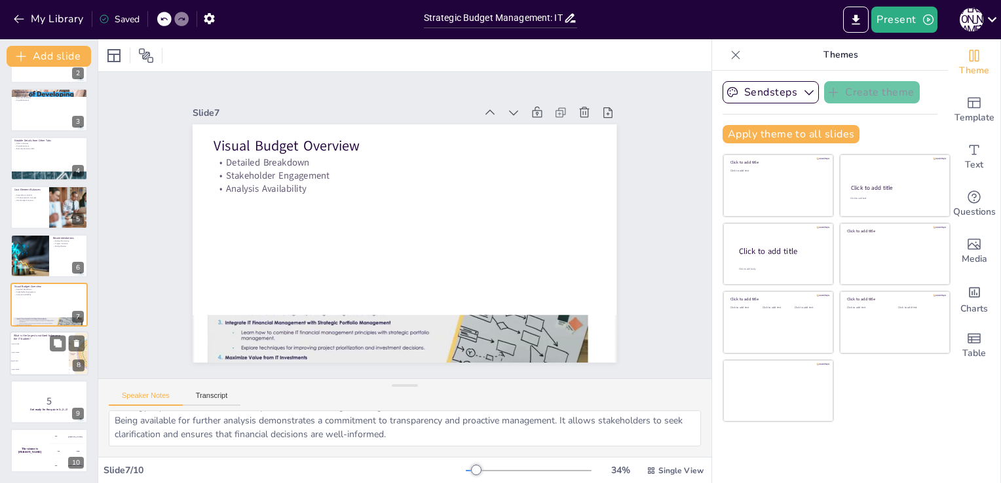
click at [26, 367] on li "QAR 2.99M" at bounding box center [39, 369] width 59 height 9
checkbox input "true"
type textarea "The correct answer is QAR 30M, which refers to the largest unutilized balance i…"
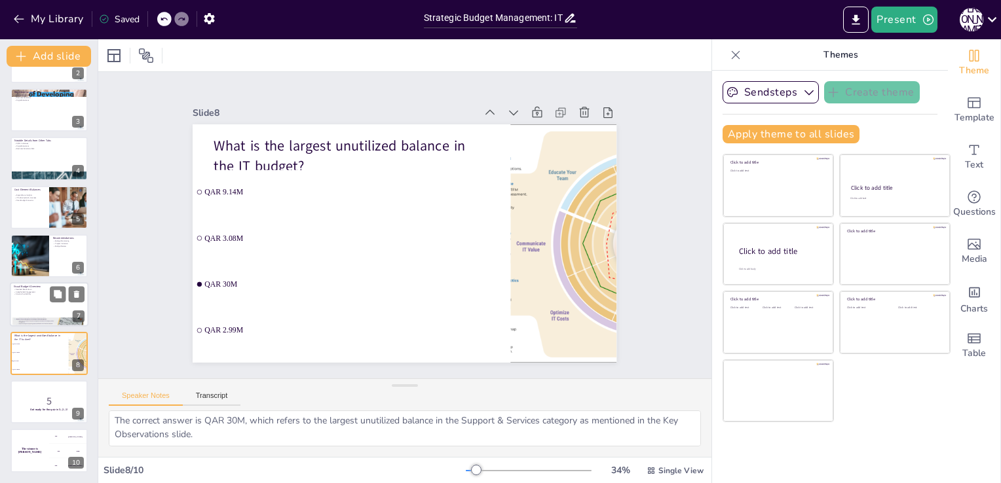
checkbox input "true"
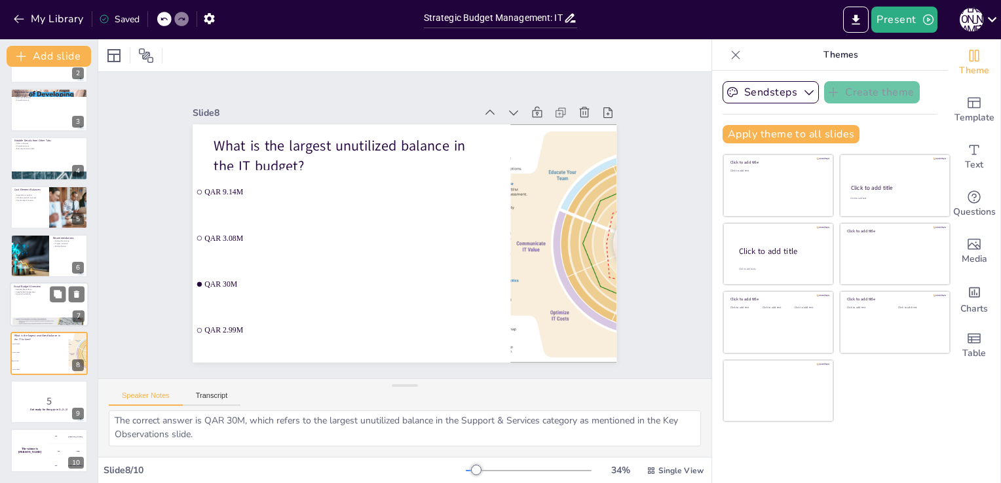
checkbox input "true"
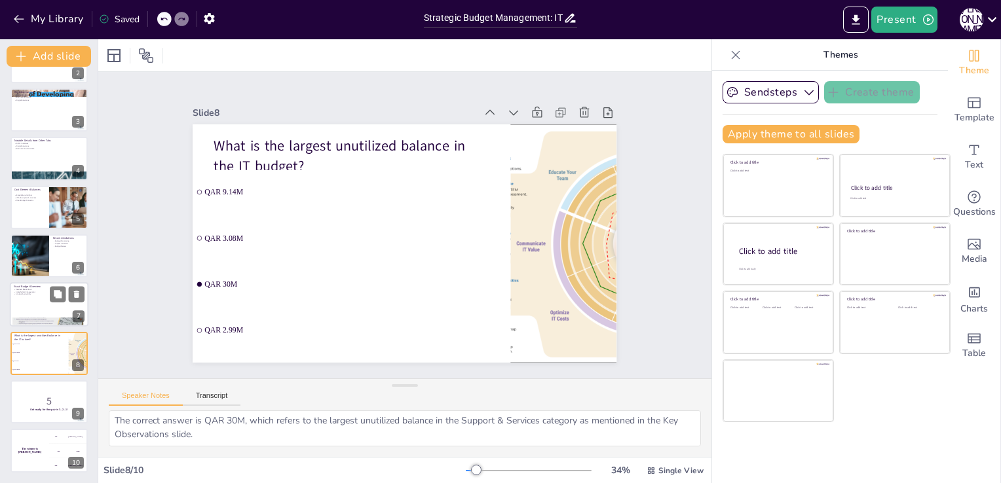
checkbox input "true"
click at [18, 288] on p "Detailed Breakdown" at bounding box center [49, 289] width 71 height 3
checkbox input "true"
type textarea "Providing a detailed breakdown of the budget is essential for transparency and …"
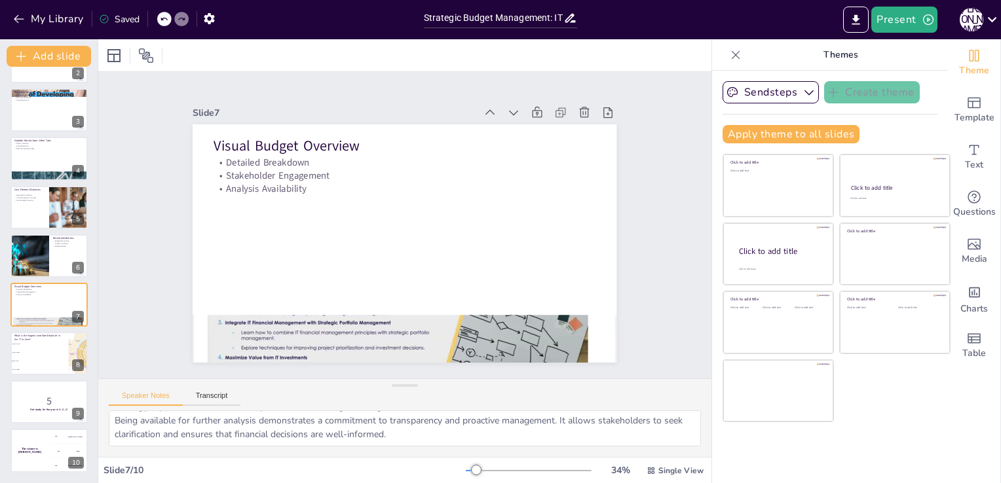
scroll to position [0, 0]
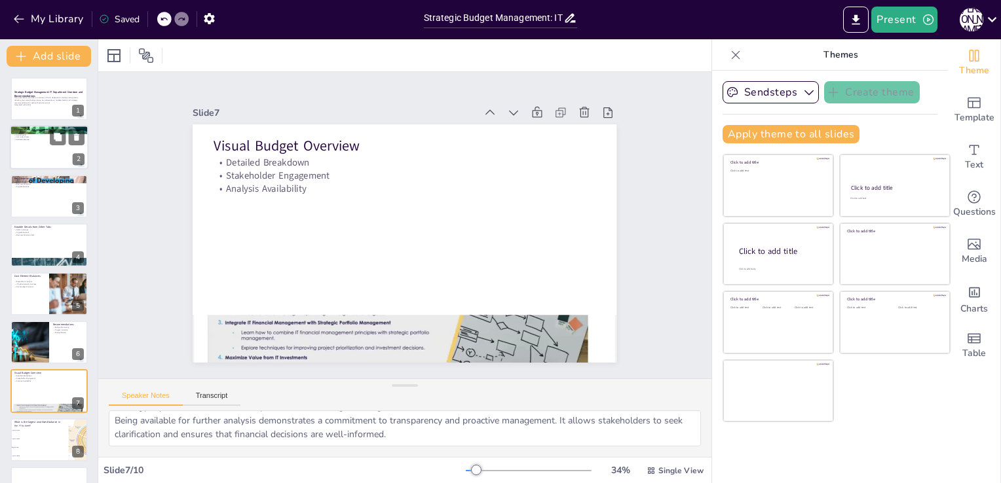
click at [32, 126] on div "IT Department Budget Overview Budget Overview Actual Spend Committed Costs Avai…" at bounding box center [49, 148] width 79 height 45
checkbox input "true"
type textarea "The budget overview slide provides a snapshot of the financial health of the IT…"
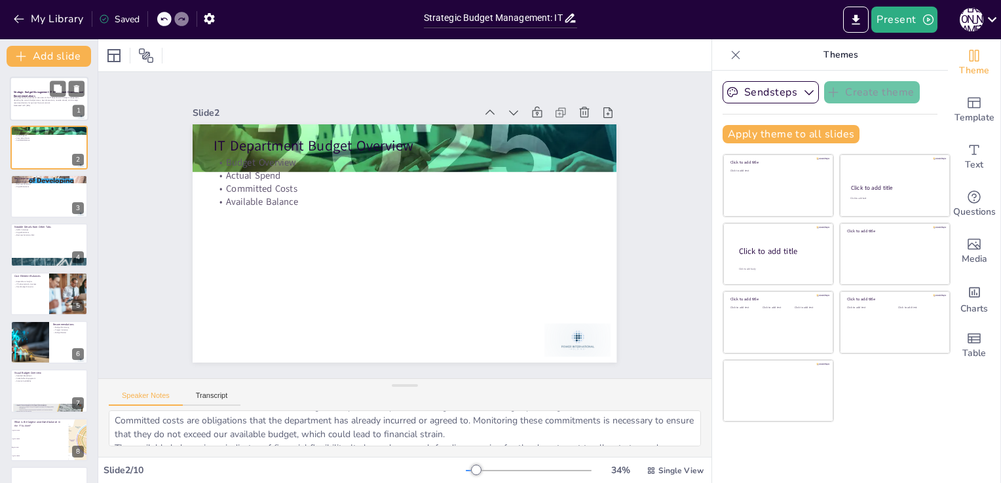
click at [26, 101] on p "This presentation provides an overview of the IT department's budget management…" at bounding box center [49, 100] width 71 height 7
checkbox input "true"
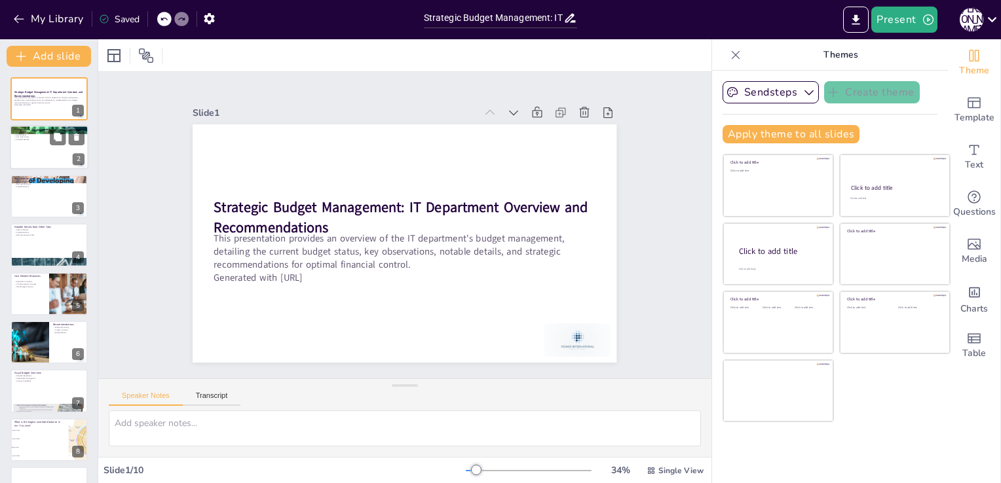
click at [29, 139] on p "Available Balance" at bounding box center [49, 140] width 71 height 3
checkbox input "true"
type textarea "The budget overview slide provides a snapshot of the financial health of the IT…"
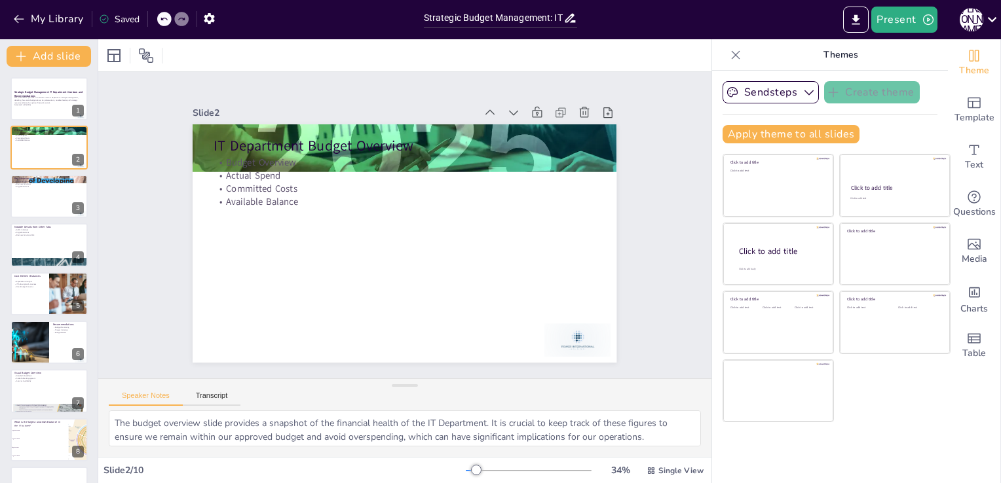
checkbox input "true"
click at [14, 16] on icon "button" at bounding box center [18, 18] width 13 height 13
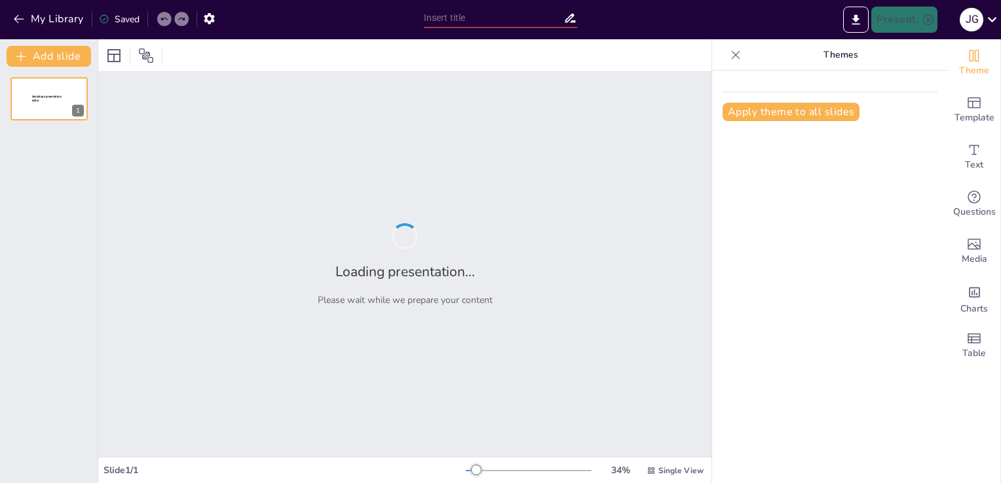
type input "Strategic Budget Management: IT Department's Financial Health Update"
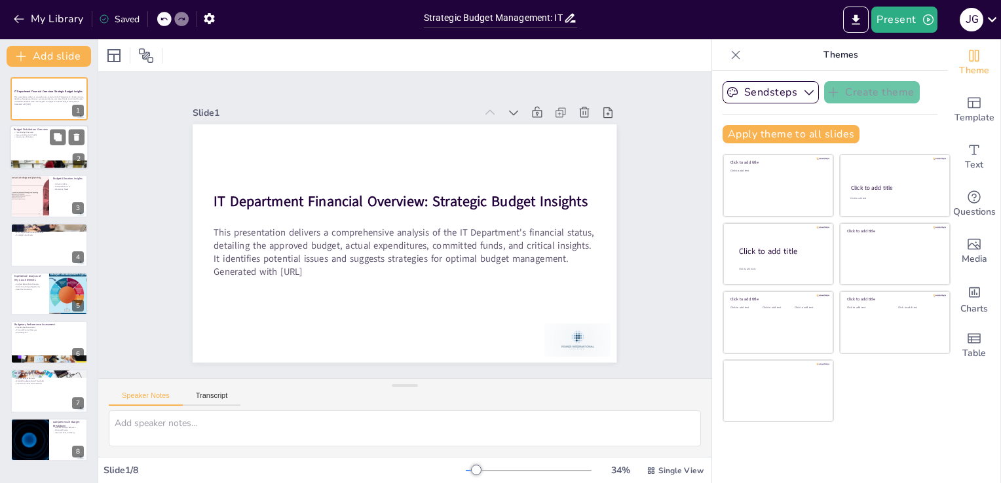
click at [24, 156] on div at bounding box center [49, 148] width 79 height 45
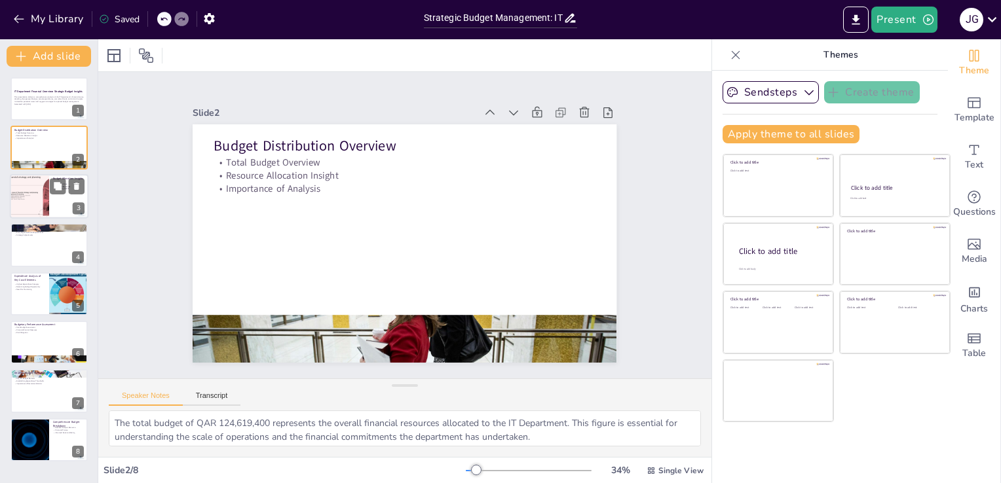
click at [25, 202] on div at bounding box center [29, 196] width 79 height 45
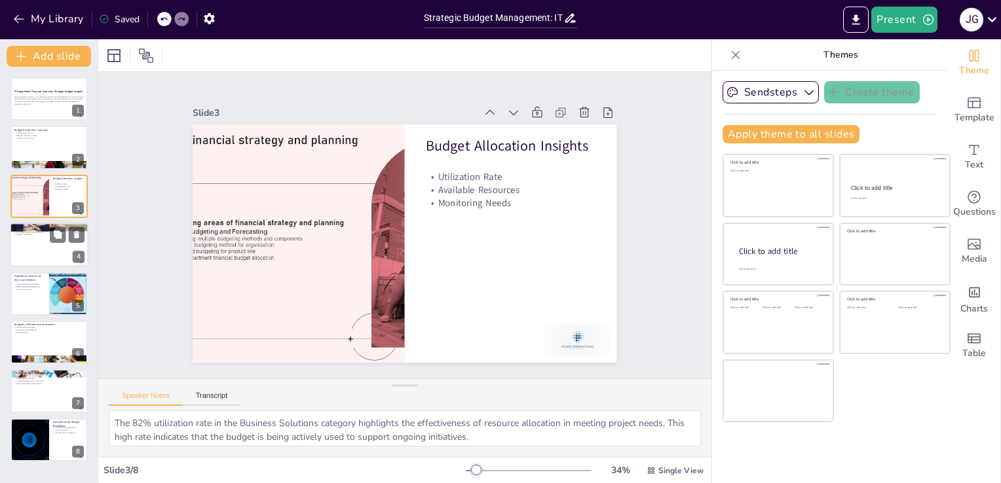
click at [30, 257] on div at bounding box center [49, 245] width 79 height 45
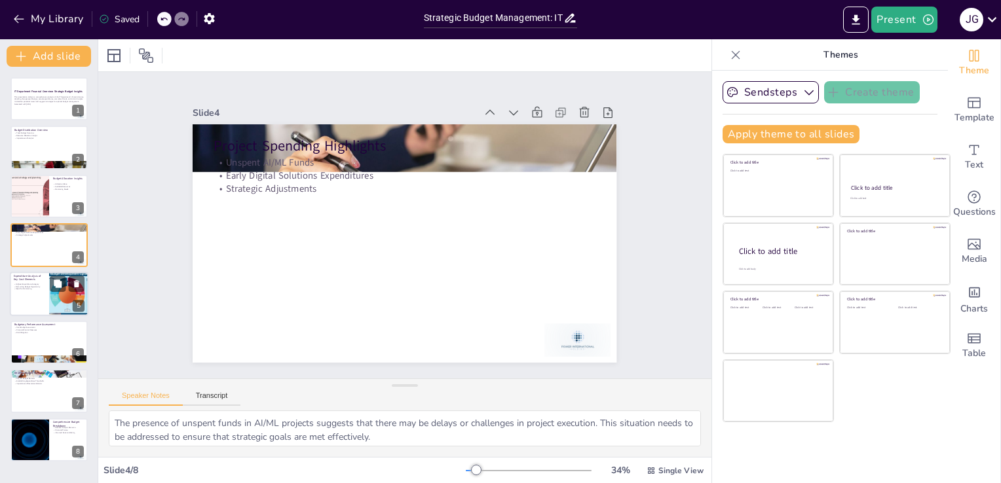
click at [34, 293] on div at bounding box center [49, 294] width 79 height 45
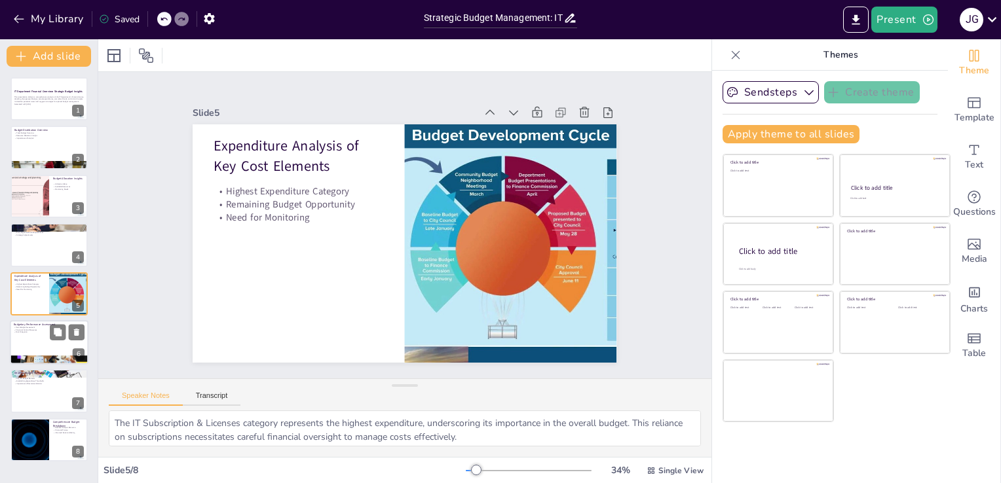
click at [23, 339] on div at bounding box center [49, 342] width 79 height 45
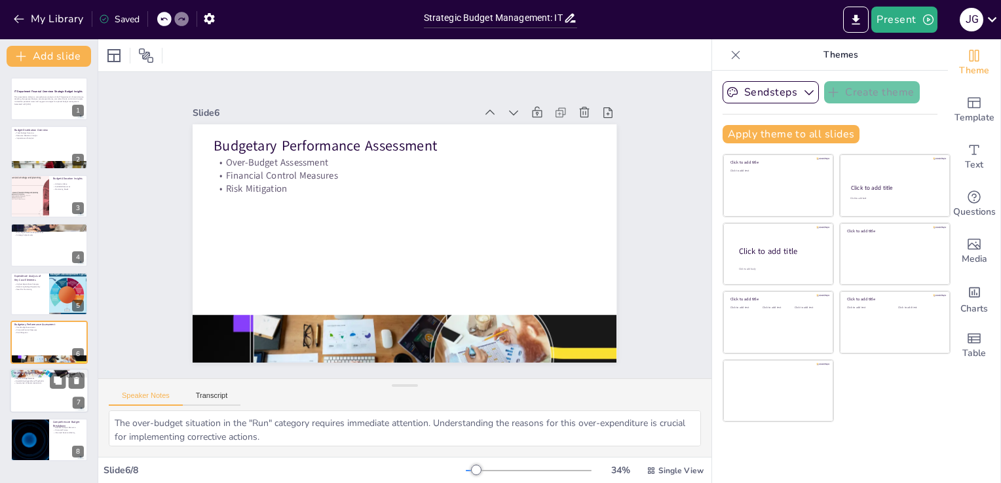
click at [31, 383] on p "Importance of Recommendations" at bounding box center [49, 383] width 71 height 3
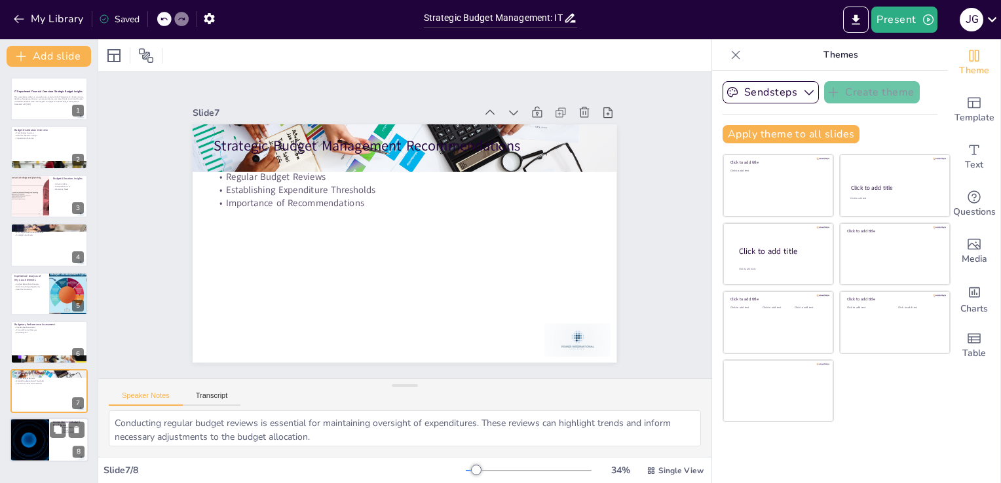
click at [37, 426] on div at bounding box center [29, 440] width 79 height 45
type textarea "The accompanying Excel document serves as a critical resource for detailed fina…"
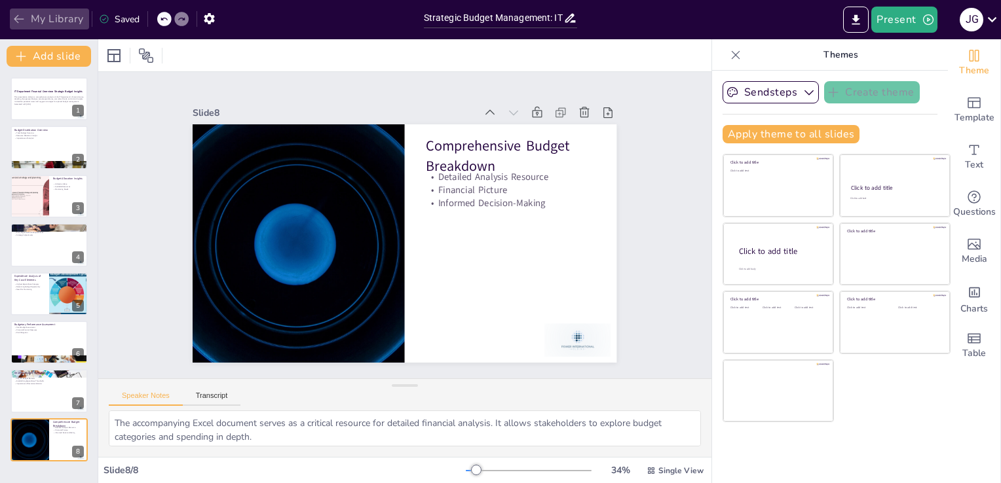
click at [16, 16] on icon "button" at bounding box center [18, 18] width 13 height 13
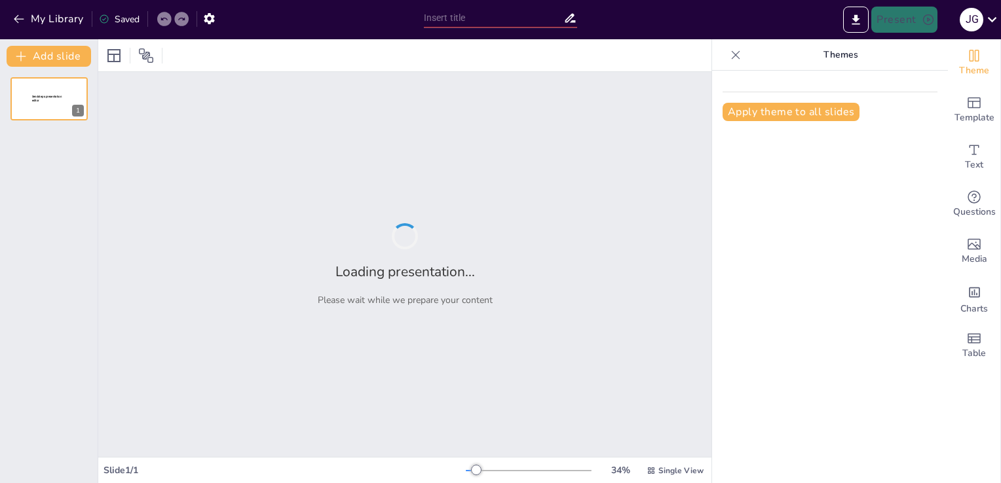
type input "Strategic Recommendations for IT Budget Optimization and Control"
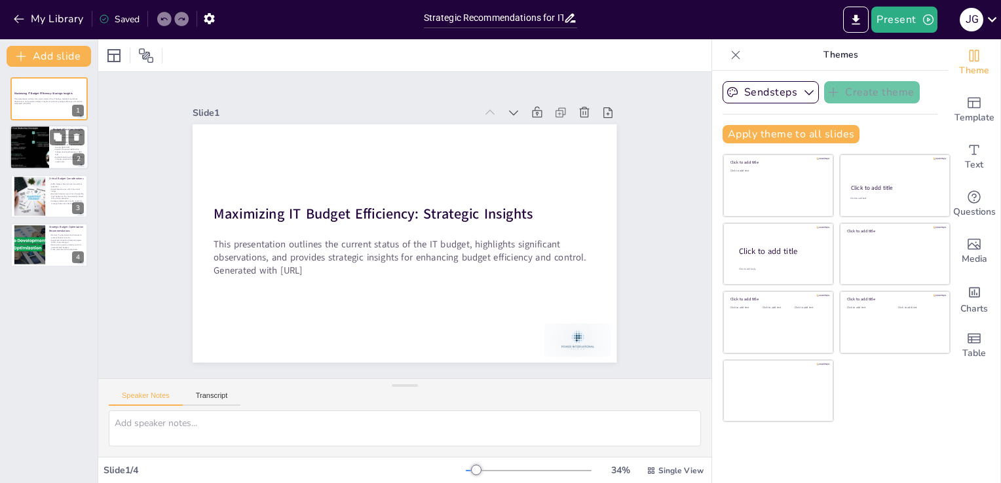
click at [21, 144] on div at bounding box center [29, 148] width 79 height 45
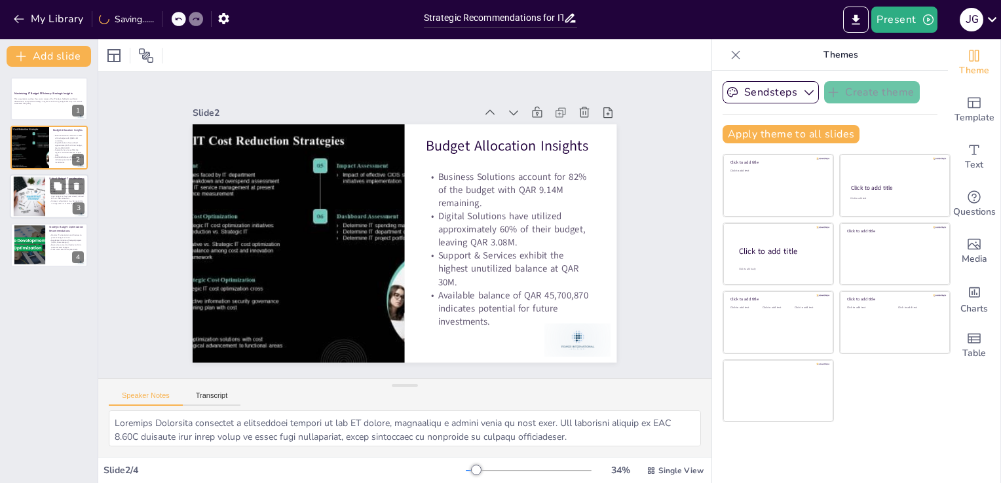
click at [22, 179] on div at bounding box center [30, 196] width 62 height 40
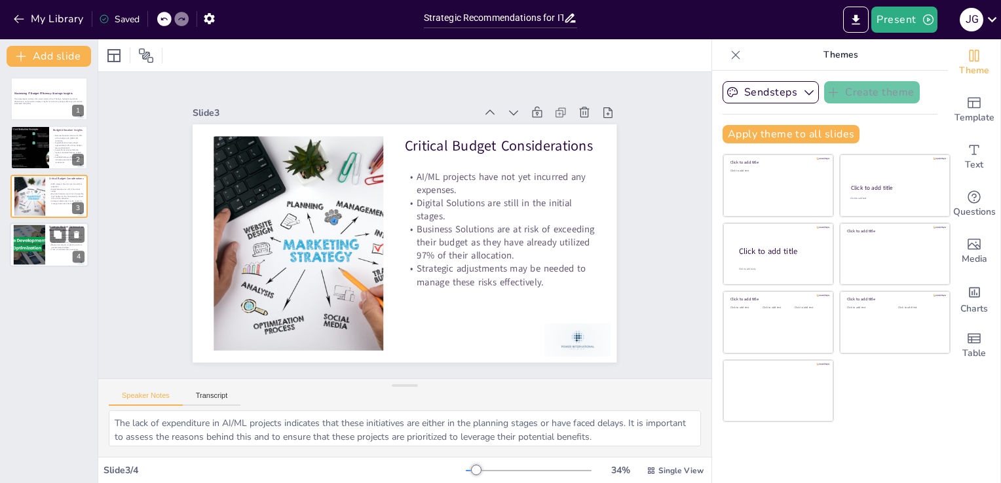
click at [24, 234] on div at bounding box center [29, 245] width 76 height 40
type textarea "Continuous monitoring of IT subscriptions and licenses is crucial to avoid unex…"
